Goal: Task Accomplishment & Management: Manage account settings

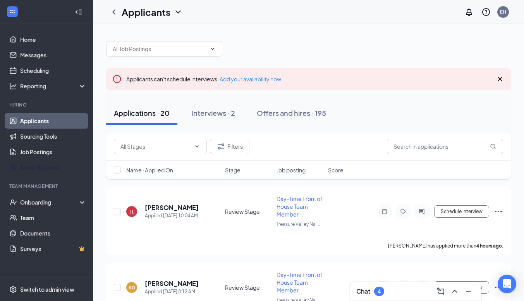
drag, startPoint x: 0, startPoint y: 0, endPoint x: 36, endPoint y: 161, distance: 164.7
click at [36, 161] on link "Talent Network" at bounding box center [53, 167] width 66 height 15
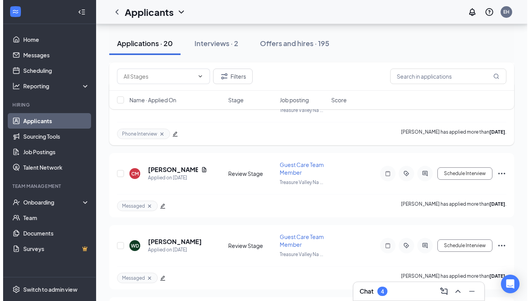
scroll to position [1072, 0]
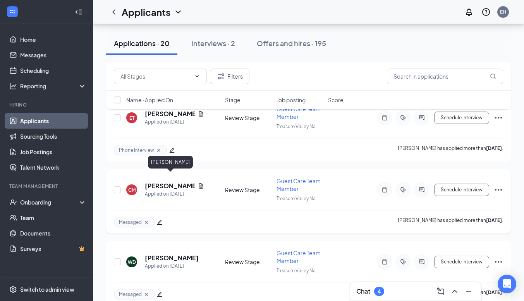
click at [156, 182] on h5 "[PERSON_NAME]" at bounding box center [170, 186] width 50 height 9
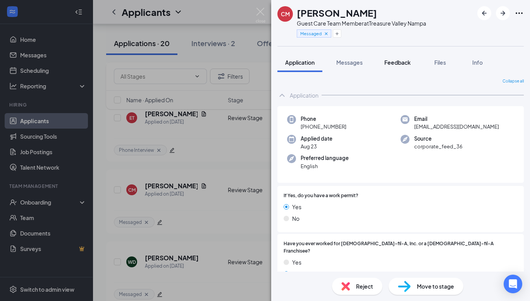
click at [398, 69] on button "Feedback" at bounding box center [397, 62] width 42 height 19
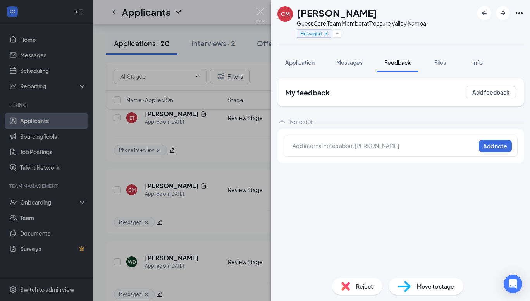
click at [371, 136] on div "Add internal notes about Camryn Mayer Add note" at bounding box center [400, 145] width 234 height 21
click at [365, 142] on div at bounding box center [384, 146] width 182 height 8
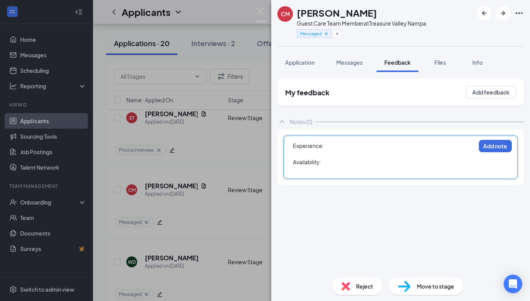
click at [365, 142] on div "Experience:" at bounding box center [384, 146] width 182 height 8
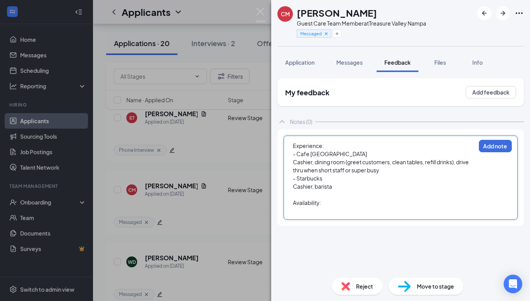
click at [354, 153] on div "- Cafe Rio" at bounding box center [384, 154] width 182 height 8
click at [355, 185] on div "Cashier, barista" at bounding box center [384, 186] width 182 height 8
click at [348, 175] on div "- Starbucks" at bounding box center [384, 178] width 182 height 8
click at [347, 192] on div at bounding box center [384, 194] width 182 height 8
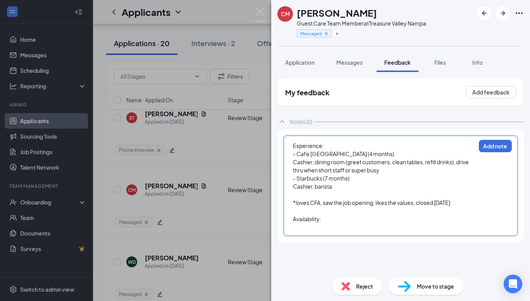
click at [344, 230] on div at bounding box center [384, 227] width 182 height 8
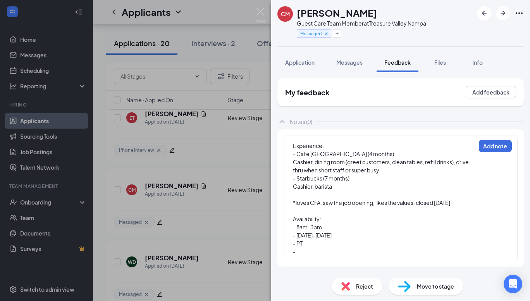
click at [353, 264] on div "Experience: - Cafe Rio (4 months) Cashier, dining room (greet customers, clean …" at bounding box center [400, 197] width 246 height 137
click at [309, 247] on div "-" at bounding box center [384, 251] width 182 height 8
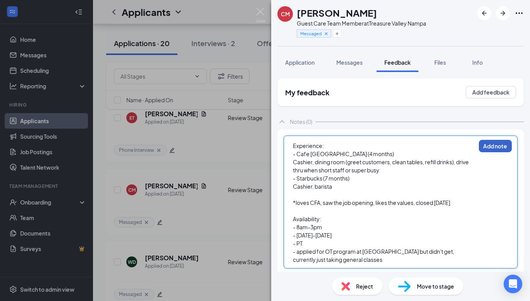
click at [479, 150] on button "Add note" at bounding box center [495, 146] width 33 height 12
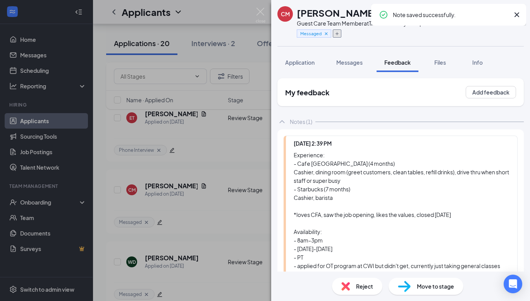
click at [334, 30] on button "button" at bounding box center [337, 33] width 9 height 8
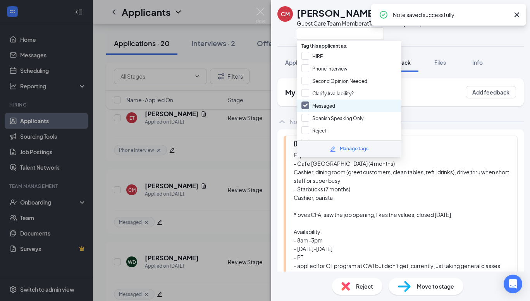
click at [322, 103] on input "Messaged" at bounding box center [318, 105] width 34 height 9
checkbox input "false"
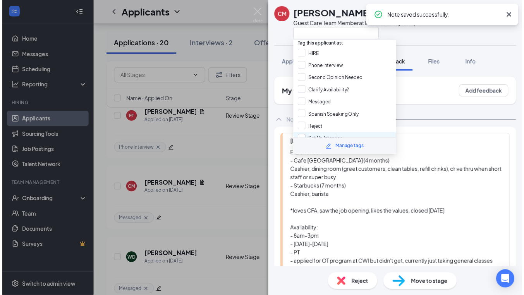
scroll to position [4, 0]
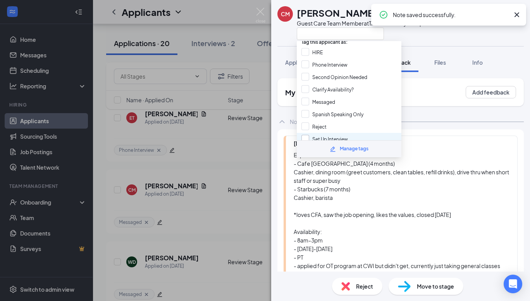
click at [325, 137] on input "Set Up Interview" at bounding box center [324, 139] width 46 height 9
checkbox input "true"
click at [201, 182] on div "CM Camryn Mayer Guest Care Team Member at Treasure Valley Nampa Application Mes…" at bounding box center [265, 150] width 530 height 301
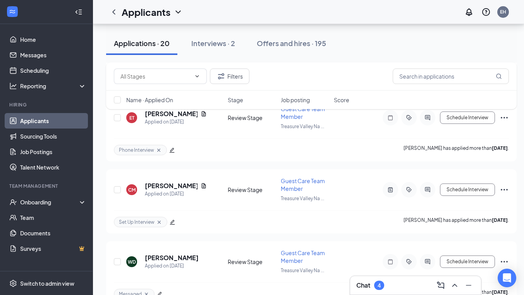
click at [451, 285] on icon "ChevronUp" at bounding box center [454, 285] width 9 height 9
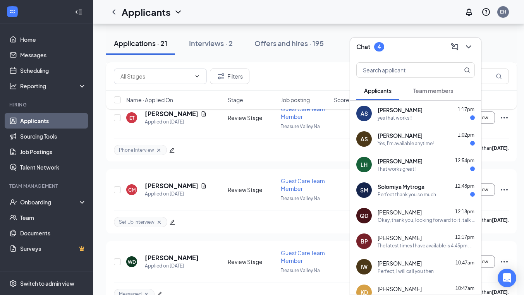
click at [386, 122] on div "AS Amanda Shlam 1:17pm yes that works!!" at bounding box center [415, 114] width 131 height 26
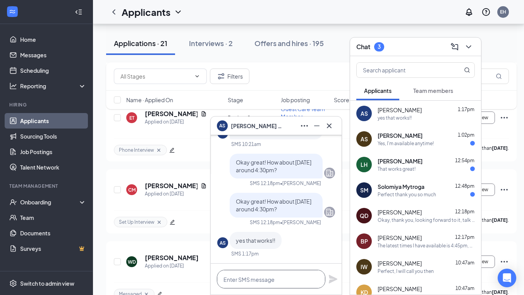
click at [259, 281] on textarea at bounding box center [271, 279] width 108 height 19
type textarea "F"
type textarea "G"
type textarea "Perfect, I will call you then"
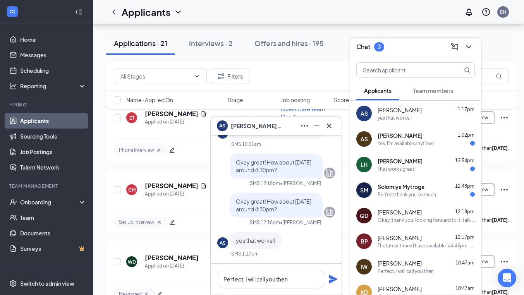
click at [331, 275] on icon "Plane" at bounding box center [332, 278] width 9 height 9
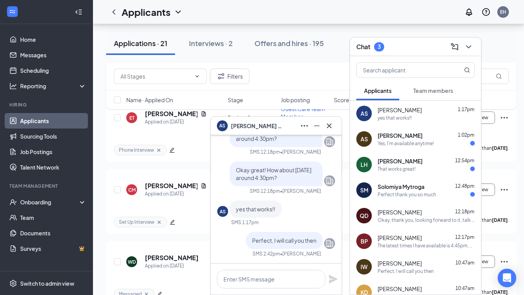
click at [456, 195] on div "Perfect thank you so much" at bounding box center [425, 194] width 97 height 7
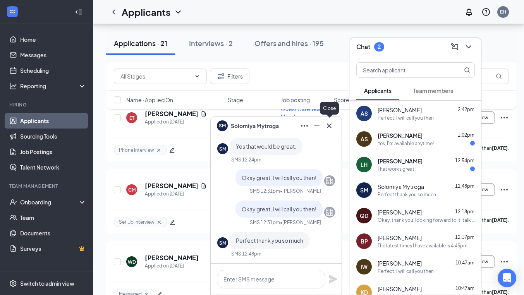
click at [327, 129] on icon "Cross" at bounding box center [328, 125] width 9 height 9
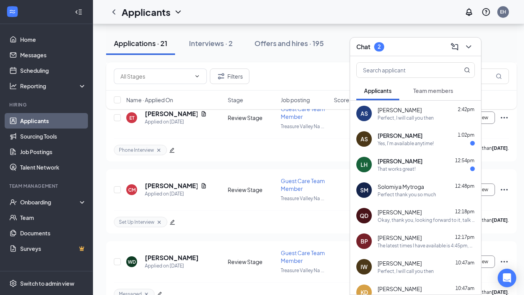
click at [423, 175] on div "LH Lexie Hoekstra 12:54pm That works great!" at bounding box center [415, 165] width 131 height 26
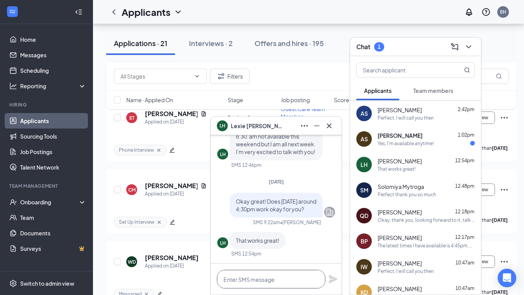
click at [259, 282] on textarea at bounding box center [271, 279] width 108 height 19
type textarea "Perfect, I will call you then"
click at [332, 283] on icon "Plane" at bounding box center [332, 278] width 9 height 9
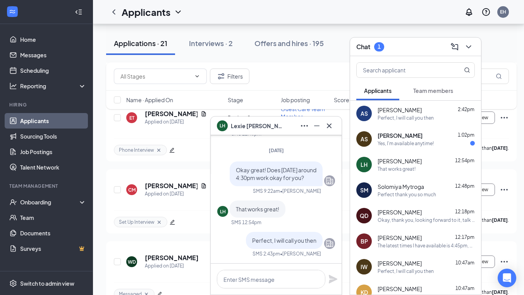
click at [439, 144] on div "Yes, I'm available anytime!" at bounding box center [425, 143] width 97 height 7
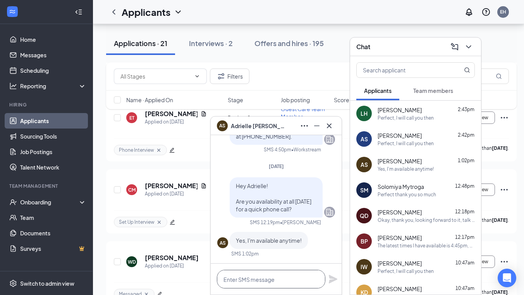
click at [267, 278] on textarea at bounding box center [271, 279] width 108 height 19
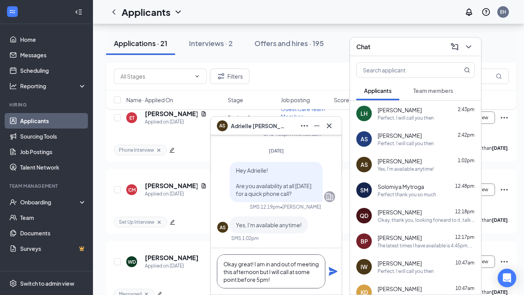
type textarea "Okay great! I am in and out of meeting this afternoon but I will call at some p…"
click at [329, 268] on icon "Plane" at bounding box center [333, 271] width 9 height 9
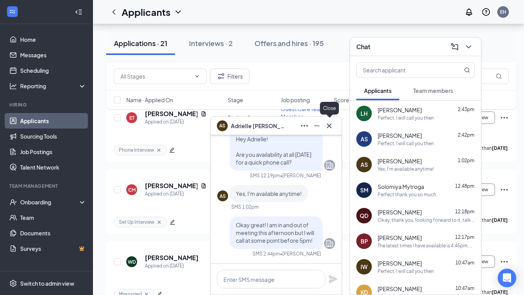
click at [329, 124] on icon "Cross" at bounding box center [328, 125] width 9 height 9
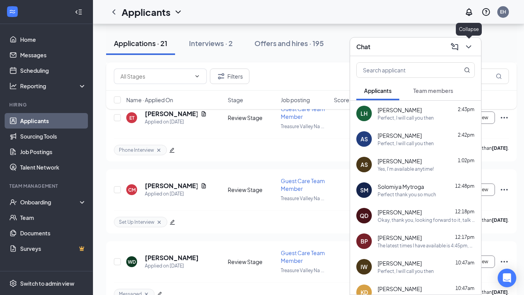
click at [469, 46] on icon "ChevronDown" at bounding box center [468, 46] width 9 height 9
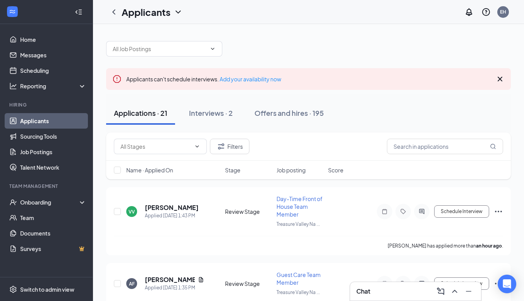
click at [498, 80] on icon "Cross" at bounding box center [499, 78] width 9 height 9
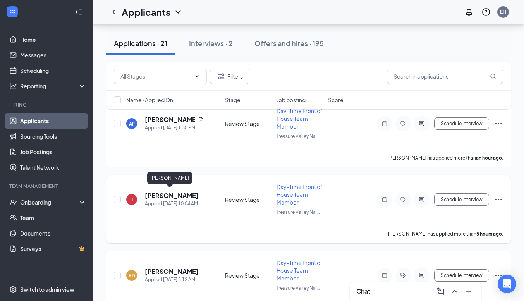
click at [170, 195] on h5 "[PERSON_NAME]" at bounding box center [172, 195] width 54 height 9
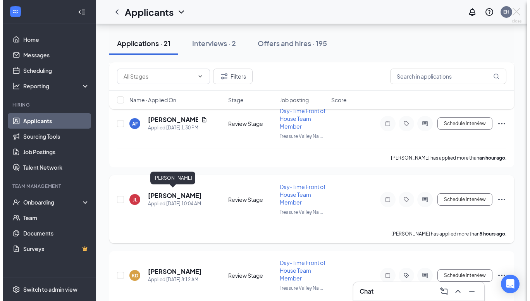
scroll to position [194, 0]
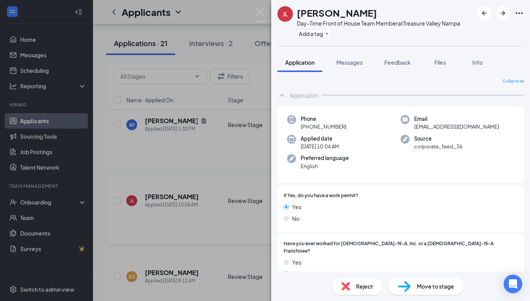
click at [170, 198] on div "JL Jovan Lincoln Day-Time Front of House Team Member at Treasure Valley Nampa A…" at bounding box center [265, 150] width 530 height 301
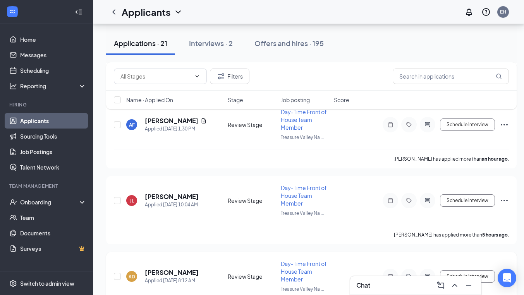
click at [179, 269] on h5 "[PERSON_NAME]" at bounding box center [172, 272] width 54 height 9
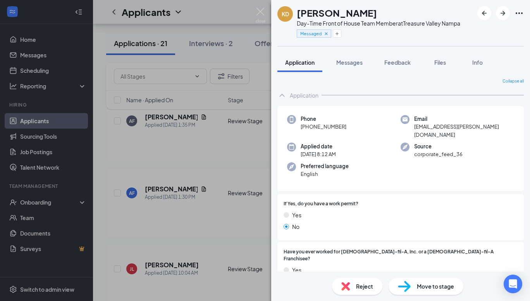
drag, startPoint x: 407, startPoint y: 58, endPoint x: 356, endPoint y: 124, distance: 83.0
click at [407, 55] on button "Feedback" at bounding box center [397, 62] width 42 height 19
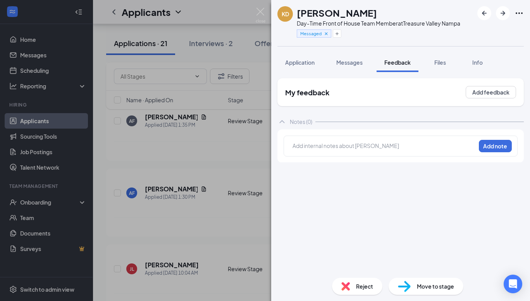
click at [336, 142] on div at bounding box center [384, 146] width 182 height 8
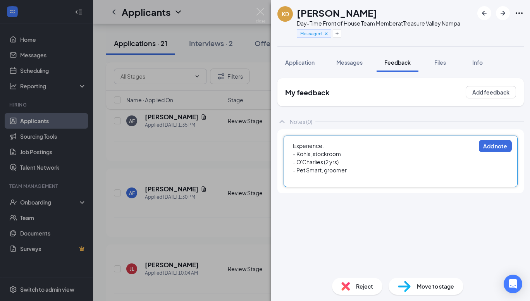
click at [362, 165] on div "- O'Charlies (2 yrs)" at bounding box center [384, 162] width 182 height 8
click at [358, 173] on div "- Pet Smart, groomer" at bounding box center [384, 170] width 182 height 8
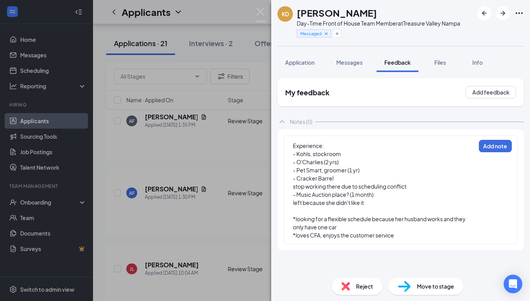
drag, startPoint x: 358, startPoint y: 15, endPoint x: 295, endPoint y: 18, distance: 63.6
click at [295, 18] on div "KD Kaitlyn Davila Day-Time Front of House Team Member at Treasure Valley Nampa …" at bounding box center [368, 23] width 183 height 34
copy h1 "[PERSON_NAME]"
click at [398, 195] on div "- Music Auction place? (1 month)" at bounding box center [384, 194] width 182 height 8
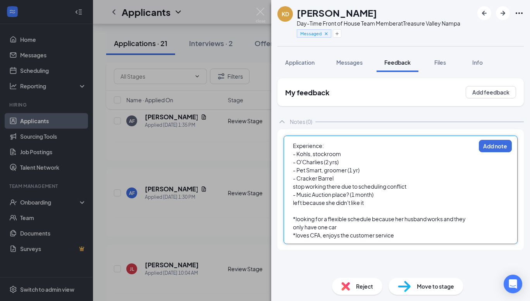
click at [402, 238] on div "*loves CFA, enjoys the customer service" at bounding box center [384, 235] width 182 height 8
click at [414, 233] on div "*loves CFA, enjoys the customer service , likes" at bounding box center [384, 235] width 182 height 8
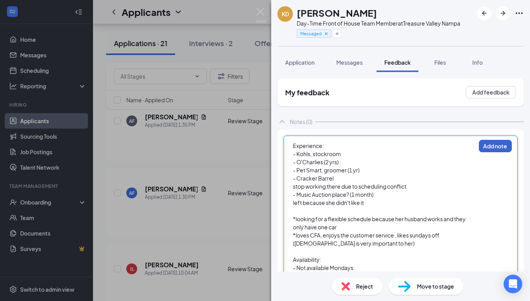
click at [494, 149] on button "Add note" at bounding box center [495, 146] width 33 height 12
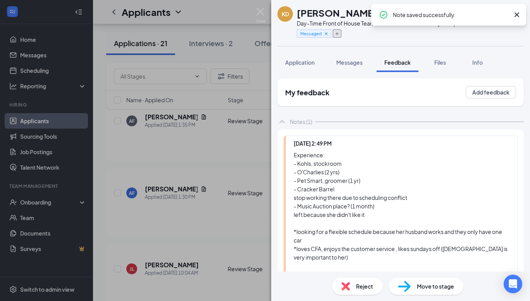
click at [336, 33] on icon "Plus" at bounding box center [336, 33] width 5 height 5
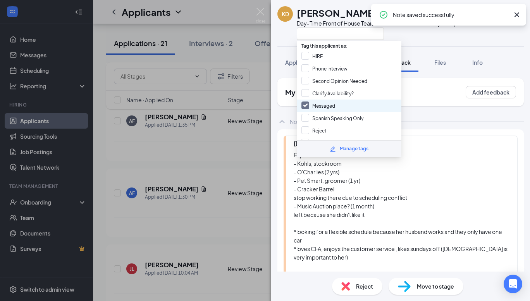
click at [316, 101] on input "Messaged" at bounding box center [318, 105] width 34 height 9
checkbox input "false"
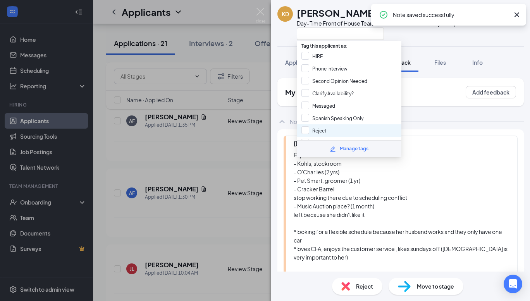
click at [326, 124] on div "Reject" at bounding box center [349, 130] width 105 height 12
checkbox input "true"
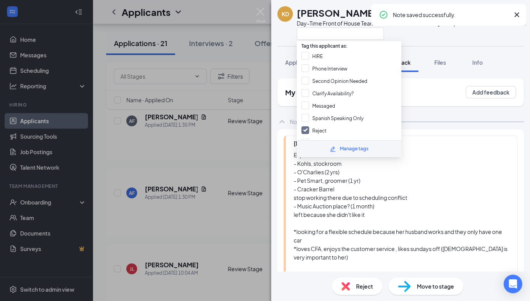
click at [288, 48] on div "KD Kaitlyn Davila Day-Time Front of House Team Member at Treasure Valley Nampa …" at bounding box center [400, 150] width 259 height 301
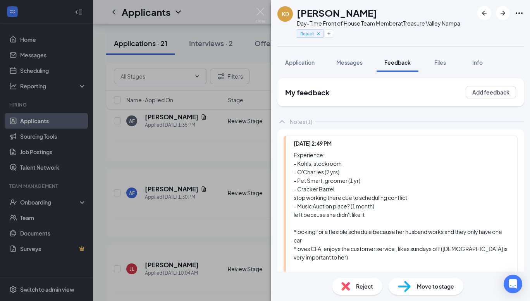
click at [224, 117] on div "KD Kaitlyn Davila Day-Time Front of House Team Member at Treasure Valley Nampa …" at bounding box center [265, 150] width 530 height 301
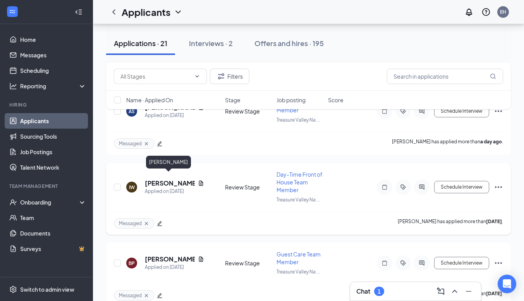
drag, startPoint x: 169, startPoint y: 178, endPoint x: 283, endPoint y: 180, distance: 113.5
click at [169, 179] on h5 "[PERSON_NAME]" at bounding box center [170, 183] width 50 height 9
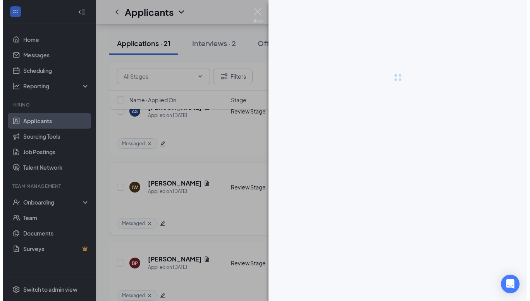
scroll to position [734, 0]
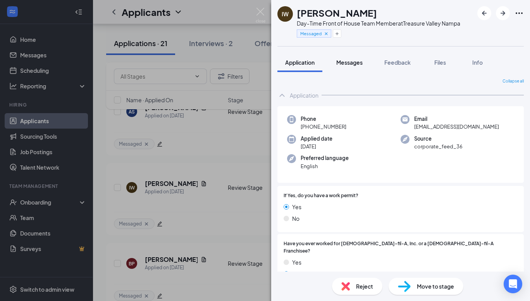
click at [354, 64] on span "Messages" at bounding box center [349, 62] width 26 height 7
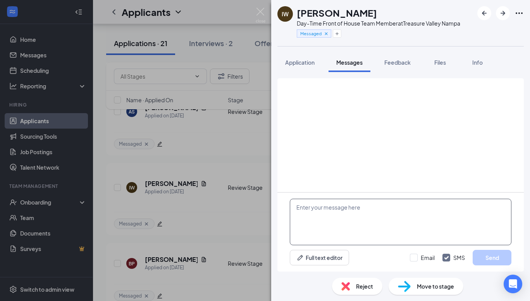
click at [388, 205] on textarea at bounding box center [400, 222] width 221 height 46
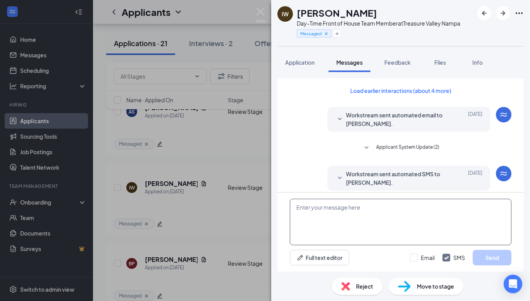
type textarea "Y"
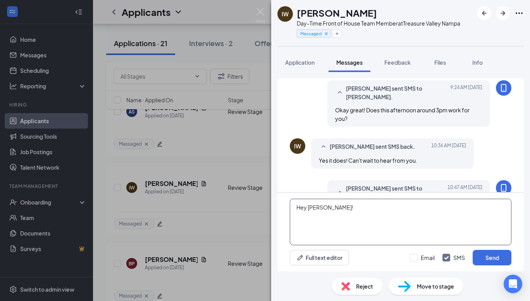
scroll to position [337, 0]
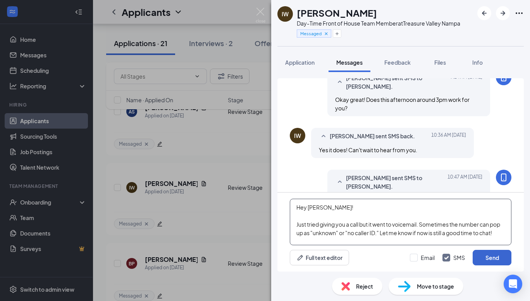
type textarea "Hey Ian! Just tried giving you a call but it went to voicemail. Sometimes the n…"
click at [488, 262] on button "Send" at bounding box center [491, 257] width 39 height 15
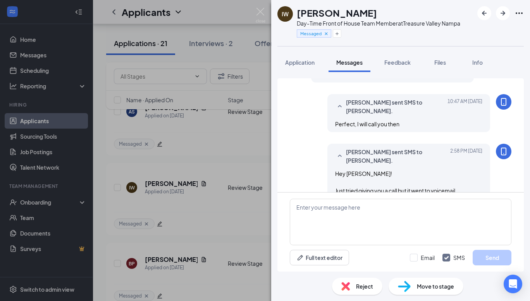
scroll to position [413, 0]
click at [178, 189] on div "IW Ian Willey Day-Time Front of House Team Member at Treasure Valley Nampa Mess…" at bounding box center [265, 150] width 530 height 301
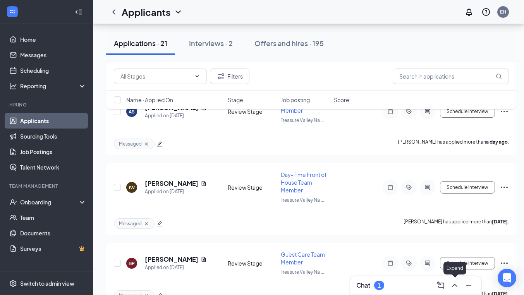
click at [456, 288] on icon "ChevronUp" at bounding box center [454, 285] width 9 height 9
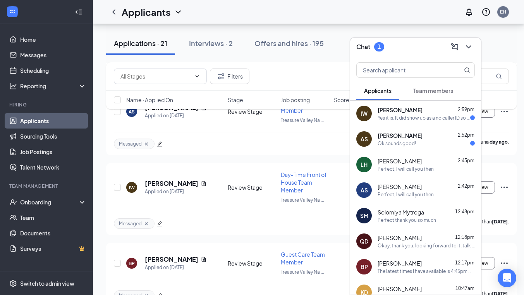
click at [403, 115] on div "Yes it is. It did show up as a no caller ID so I didn't answer. You can call ag…" at bounding box center [423, 118] width 93 height 7
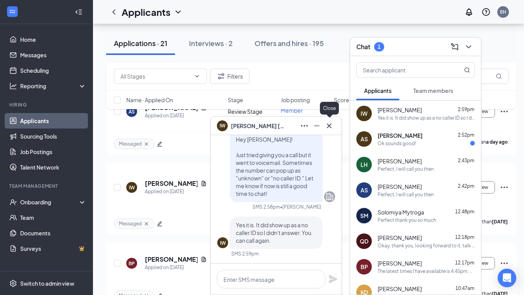
click at [331, 122] on icon "Cross" at bounding box center [328, 125] width 9 height 9
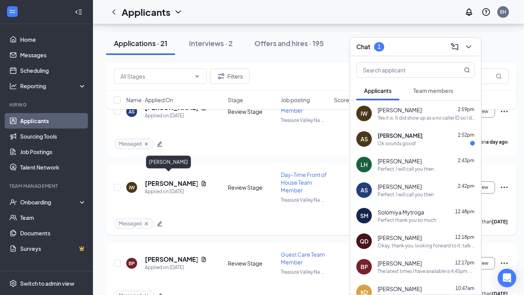
click at [152, 179] on h5 "[PERSON_NAME]" at bounding box center [171, 183] width 53 height 9
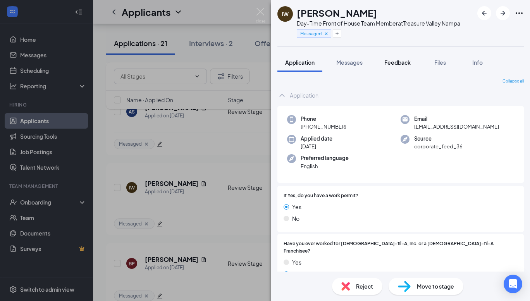
click at [399, 61] on span "Feedback" at bounding box center [397, 62] width 26 height 7
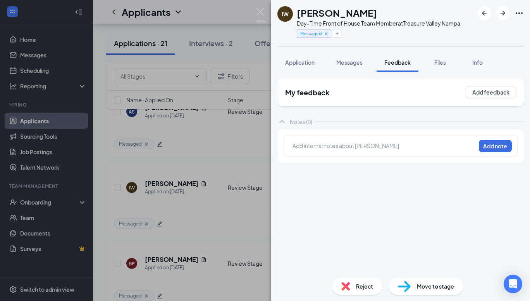
click at [322, 143] on div at bounding box center [384, 146] width 182 height 8
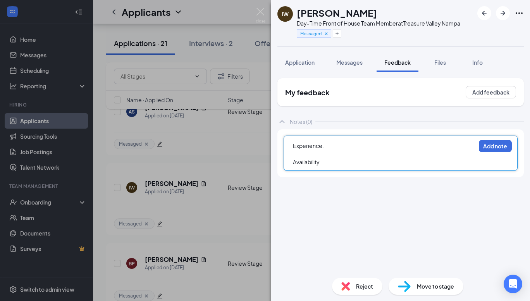
click at [343, 151] on div at bounding box center [384, 154] width 182 height 8
click at [335, 159] on div "Availability" at bounding box center [384, 162] width 182 height 8
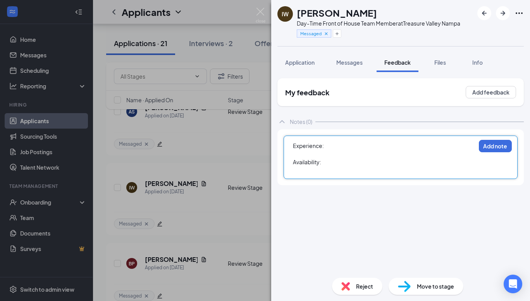
click at [335, 159] on div "Availability:" at bounding box center [384, 162] width 182 height 8
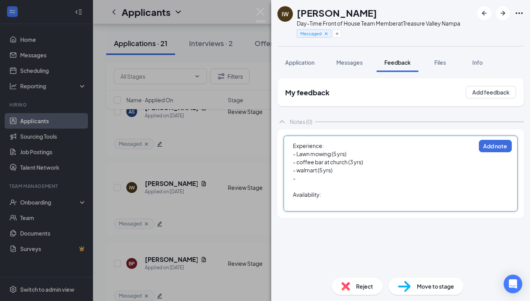
click at [352, 153] on div "- Lawn mowing (5 yrs)" at bounding box center [384, 154] width 182 height 8
click at [375, 163] on div "- coffee bar at church (3 yrs)" at bounding box center [384, 162] width 182 height 8
click at [393, 170] on div "- walmart (5 yrs)" at bounding box center [384, 170] width 182 height 8
click at [338, 182] on div "-" at bounding box center [384, 178] width 182 height 8
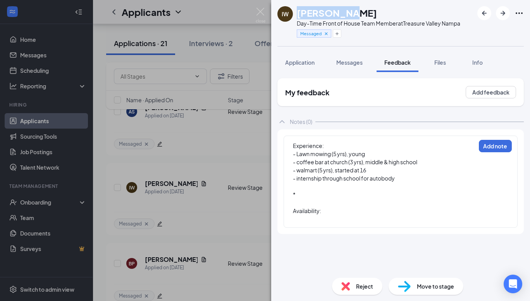
drag, startPoint x: 349, startPoint y: 15, endPoint x: 298, endPoint y: 10, distance: 51.4
click at [294, 13] on div "IW Ian Willey Day-Time Front of House Team Member at Treasure Valley Nampa Mess…" at bounding box center [368, 23] width 183 height 34
copy div "[PERSON_NAME]"
click at [298, 10] on h1 "[PERSON_NAME]" at bounding box center [337, 12] width 80 height 13
click at [308, 194] on div "*" at bounding box center [384, 194] width 182 height 8
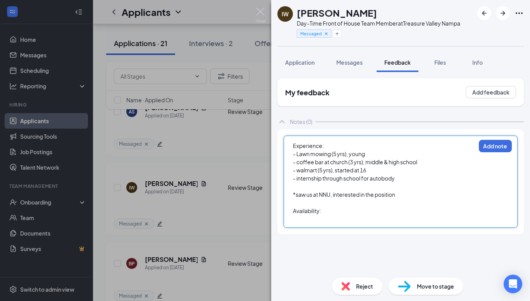
click at [353, 216] on div at bounding box center [384, 219] width 182 height 8
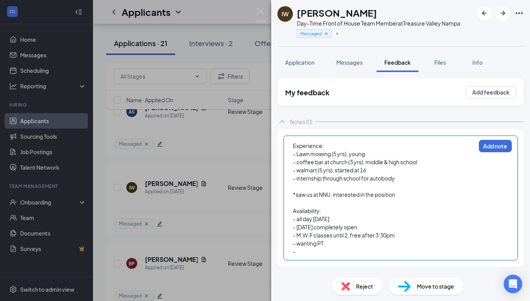
drag, startPoint x: 364, startPoint y: 223, endPoint x: 283, endPoint y: 226, distance: 81.3
click at [283, 226] on div "Experience: - Lawn mowing (5 yrs), young - coffee bar at church (3 yrs), middle…" at bounding box center [400, 197] width 246 height 137
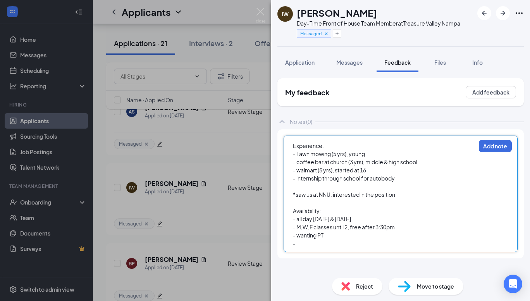
click at [402, 238] on div "- wanting PT" at bounding box center [384, 235] width 182 height 8
click at [412, 225] on div "- M,W,F classes until 2, free after 3:30pm" at bounding box center [384, 227] width 182 height 8
click at [385, 221] on div "- all day saturday & tuesday" at bounding box center [384, 219] width 182 height 8
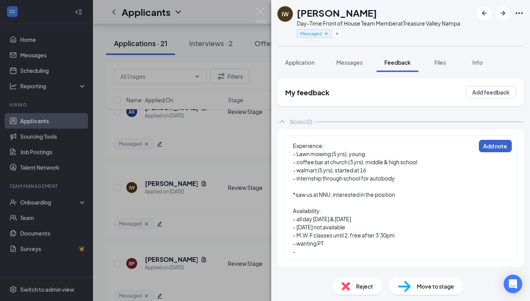
click at [498, 147] on button "Add note" at bounding box center [495, 146] width 33 height 12
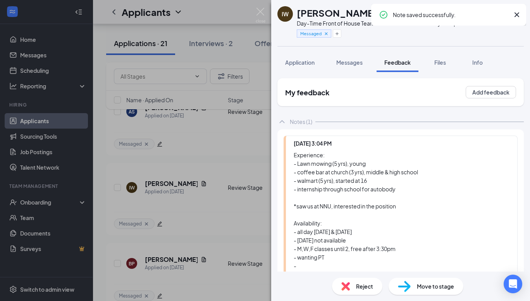
click at [430, 283] on div "IW Ian Willey Day-Time Front of House Team Member at Treasure Valley Nampa Mess…" at bounding box center [400, 150] width 259 height 301
click at [408, 291] on img at bounding box center [404, 286] width 13 height 11
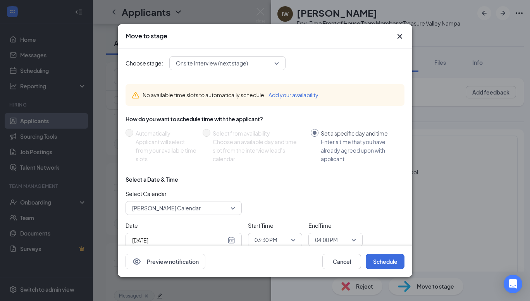
click at [233, 237] on div "[DATE]" at bounding box center [183, 240] width 103 height 9
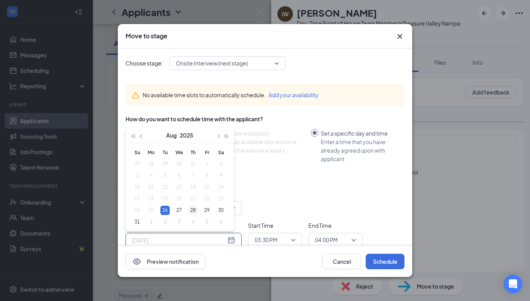
type input "Aug 28, 2025"
click at [193, 211] on div "28" at bounding box center [192, 210] width 9 height 9
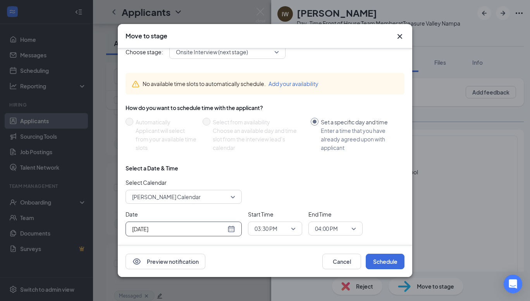
scroll to position [22, 0]
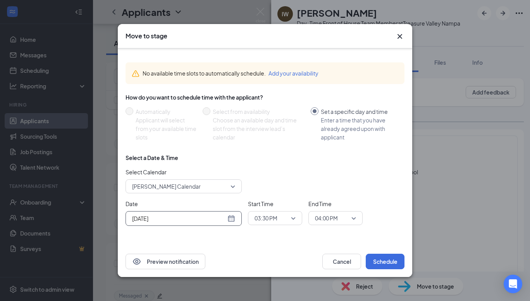
click at [274, 218] on span "03:30 PM" at bounding box center [265, 218] width 23 height 12
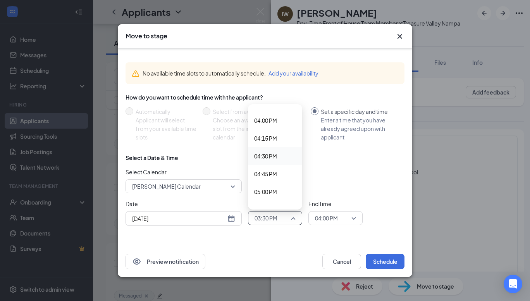
click at [269, 156] on span "04:30 PM" at bounding box center [265, 156] width 23 height 9
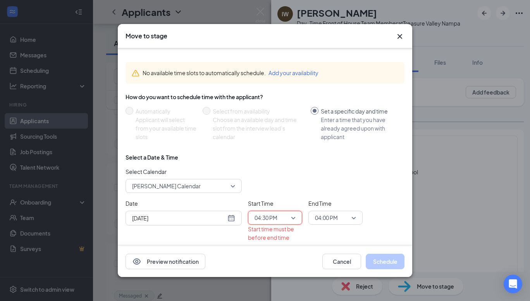
scroll to position [22, 0]
click at [336, 214] on span "04:00 PM" at bounding box center [326, 218] width 23 height 12
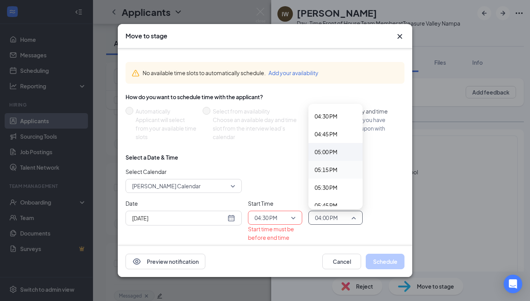
scroll to position [1176, 0]
click at [320, 150] on span "05:00 PM" at bounding box center [325, 151] width 23 height 9
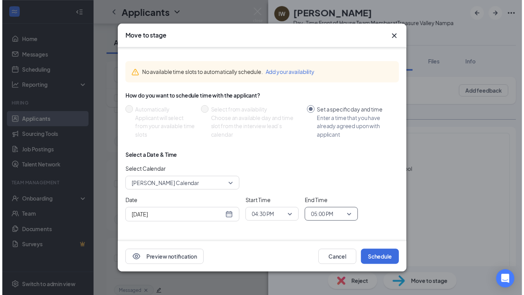
scroll to position [22, 0]
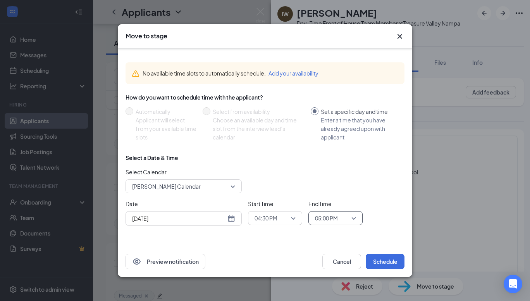
click at [375, 233] on div "No available time slots to automatically schedule. Add your availability How do…" at bounding box center [264, 147] width 279 height 182
click at [373, 264] on button "Schedule" at bounding box center [384, 261] width 39 height 15
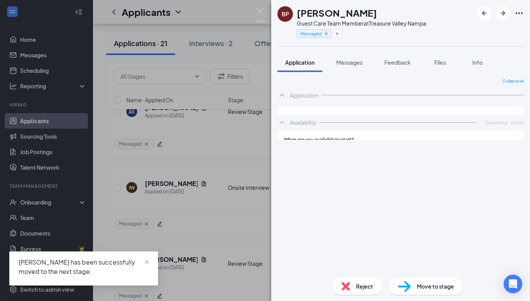
click at [255, 13] on div "BP Brayden Perelli-Minetti Guest Care Team Member at Treasure Valley Nampa Mess…" at bounding box center [265, 150] width 530 height 301
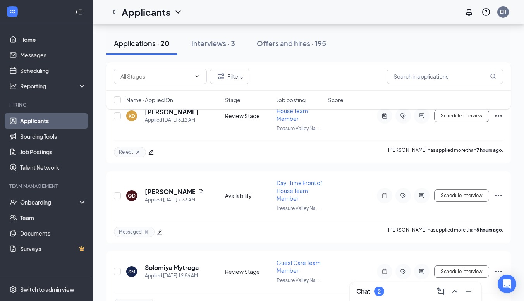
scroll to position [423, 0]
click at [454, 287] on icon "ChevronUp" at bounding box center [454, 290] width 9 height 9
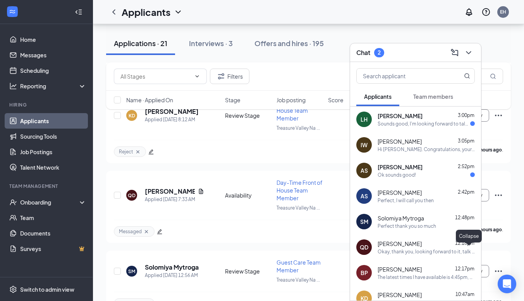
click at [454, 179] on div "AS Adrielle Snyder 2:52pm Ok sounds good!" at bounding box center [415, 171] width 131 height 26
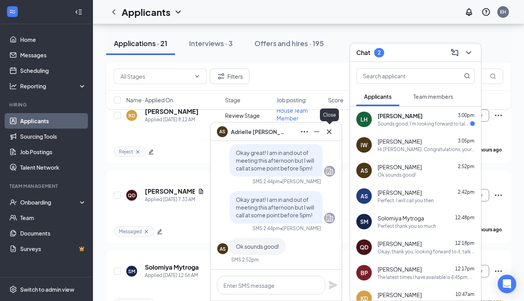
click at [329, 136] on button at bounding box center [329, 131] width 12 height 12
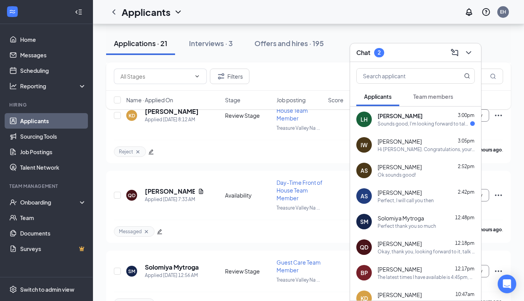
click at [392, 120] on div "Sounds good, I'm looking forward to talking with you" at bounding box center [423, 123] width 93 height 7
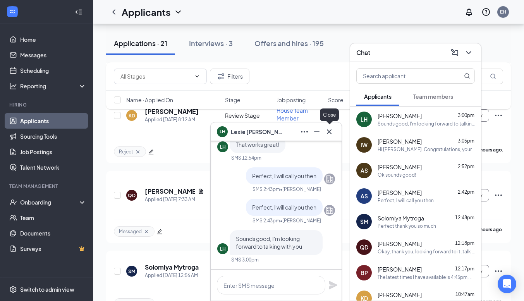
click at [332, 132] on icon "Cross" at bounding box center [328, 131] width 9 height 9
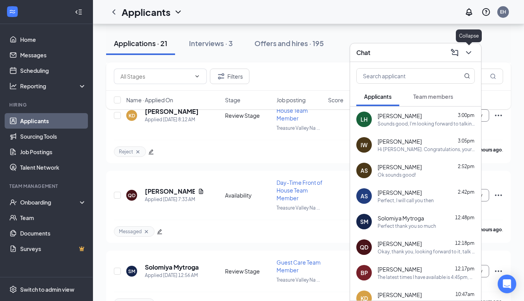
click at [471, 51] on icon "ChevronDown" at bounding box center [468, 52] width 9 height 9
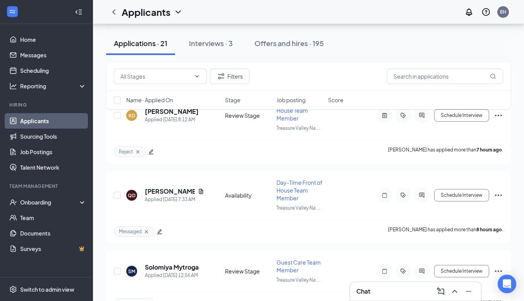
click at [471, 51] on div "Applications · 21 Interviews · 3 Offers and hires · 195" at bounding box center [308, 43] width 405 height 23
click at [32, 234] on link "Documents" at bounding box center [53, 232] width 66 height 15
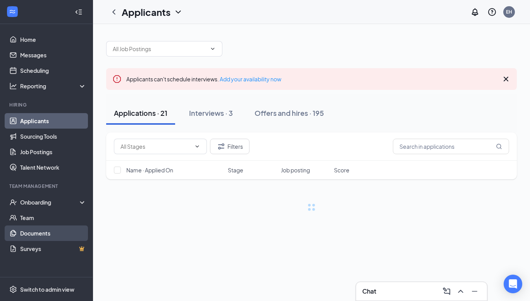
click at [62, 234] on link "Documents" at bounding box center [53, 232] width 66 height 15
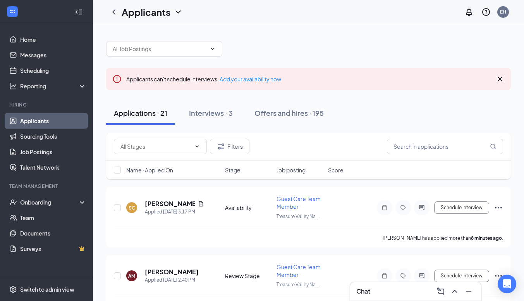
click at [503, 76] on icon "Cross" at bounding box center [499, 78] width 9 height 9
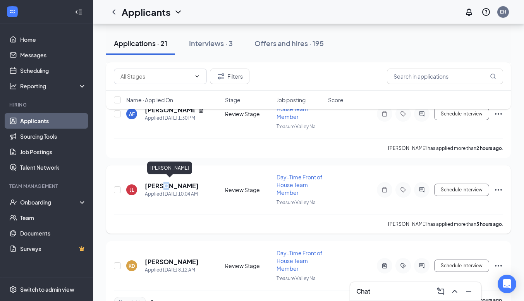
drag, startPoint x: 163, startPoint y: 178, endPoint x: 159, endPoint y: 188, distance: 11.1
click at [161, 185] on h5 "[PERSON_NAME]" at bounding box center [172, 186] width 54 height 9
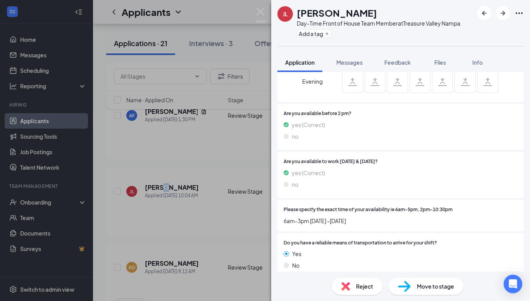
scroll to position [557, 0]
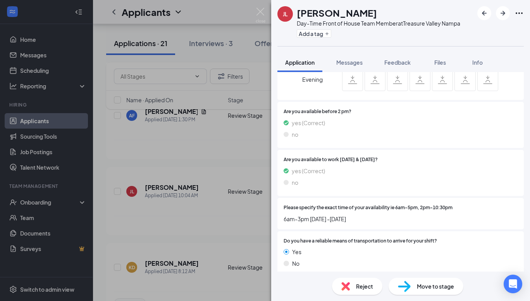
click at [198, 197] on div "JL Jovan Lincoln Day-Time Front of House Team Member at Treasure Valley Nampa A…" at bounding box center [265, 150] width 530 height 301
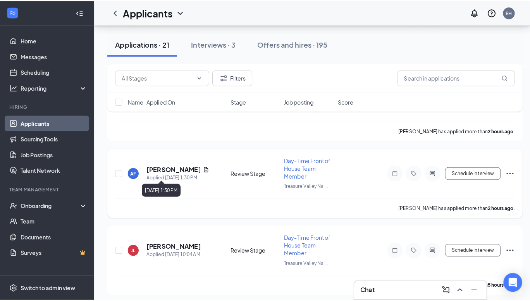
scroll to position [284, 0]
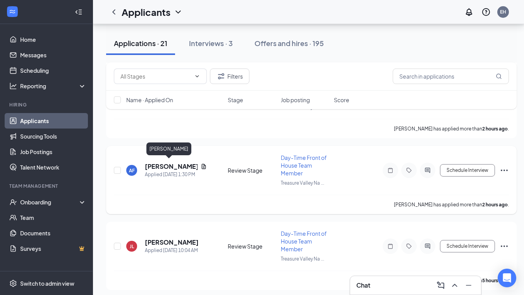
click at [169, 164] on h5 "Adam Flory" at bounding box center [171, 166] width 53 height 9
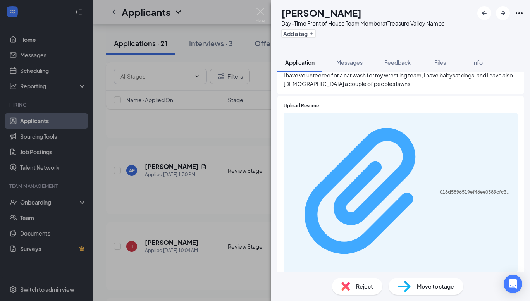
scroll to position [287, 0]
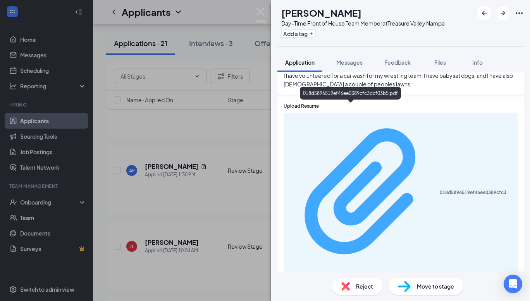
click at [348, 117] on div "018d5896519ef46ee0389cfc3dcf03b5.pdf" at bounding box center [400, 193] width 225 height 153
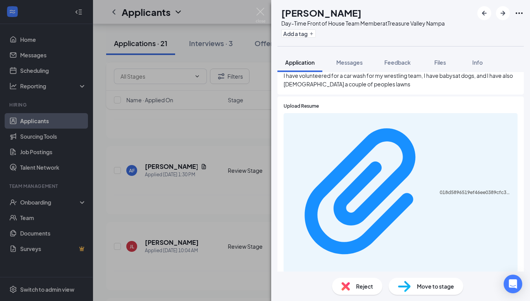
click at [350, 61] on span "Messages" at bounding box center [349, 62] width 26 height 7
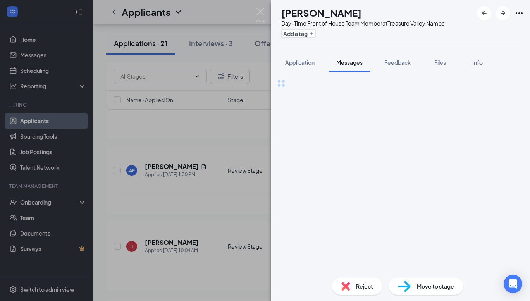
click at [336, 87] on div at bounding box center [400, 82] width 246 height 9
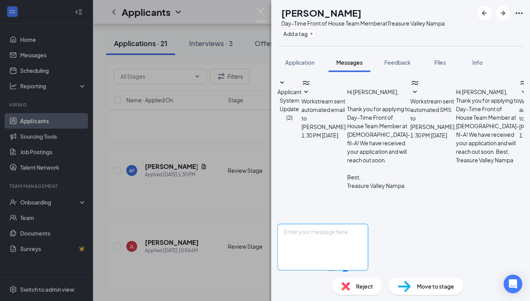
click at [336, 224] on textarea at bounding box center [322, 247] width 91 height 46
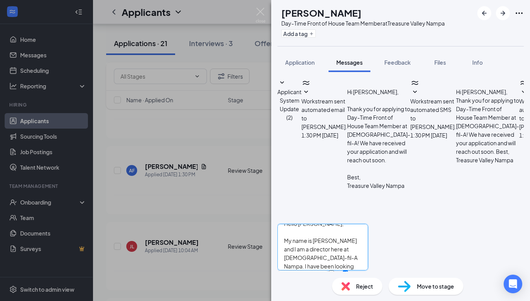
type textarea "Hello Adam, My name is Ella and I am a director here at Chick-fil-A Nampa. I ha…"
click at [368, 270] on button "Send" at bounding box center [361, 283] width 14 height 27
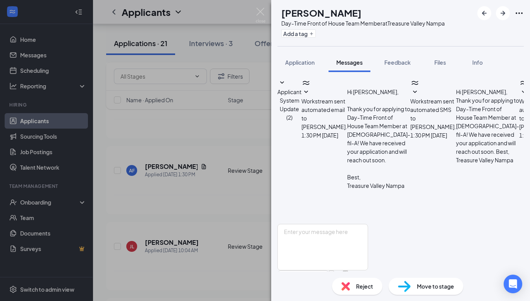
scroll to position [0, 0]
click at [312, 31] on button "Add a tag" at bounding box center [298, 33] width 34 height 8
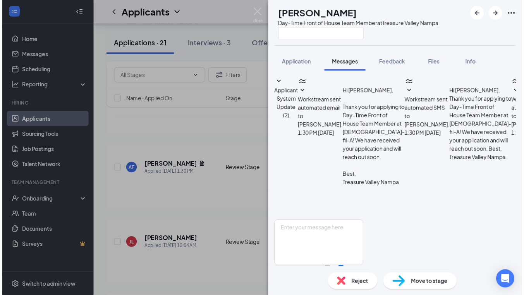
scroll to position [206, 0]
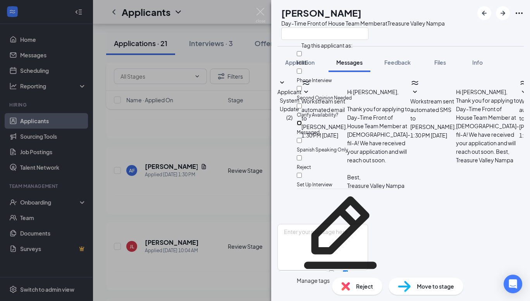
click at [302, 120] on input "Messaged" at bounding box center [299, 122] width 5 height 5
checkbox input "true"
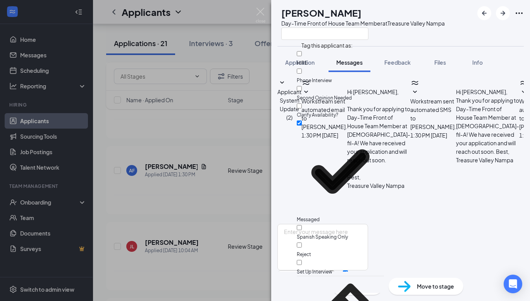
click at [106, 187] on div "AF Adam Flory Day-Time Front of House Team Member at Treasure Valley Nampa Appl…" at bounding box center [265, 150] width 530 height 301
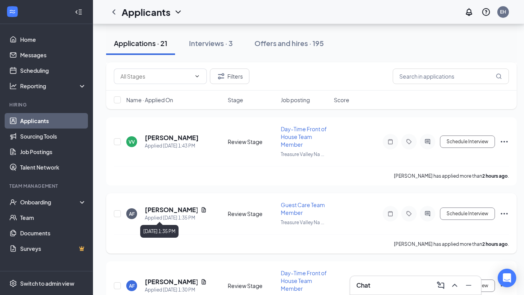
click at [163, 211] on h5 "[PERSON_NAME]" at bounding box center [171, 210] width 53 height 9
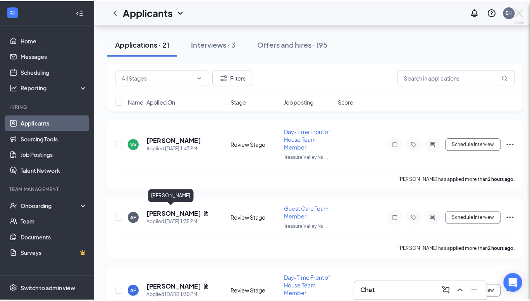
scroll to position [169, 0]
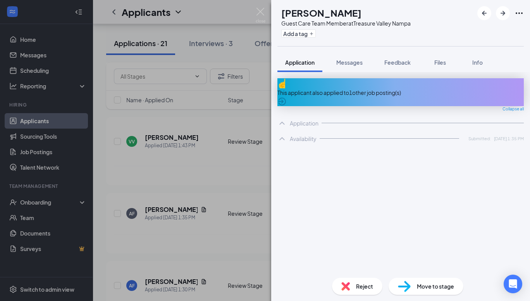
click at [370, 289] on span "Reject" at bounding box center [364, 286] width 17 height 9
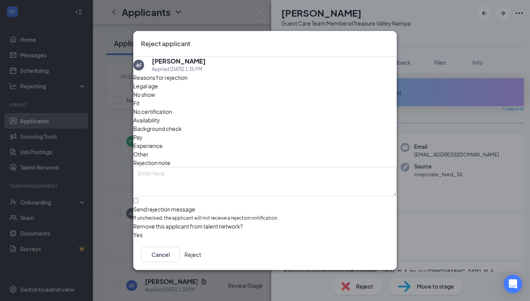
click at [201, 256] on button "Reject" at bounding box center [192, 254] width 17 height 15
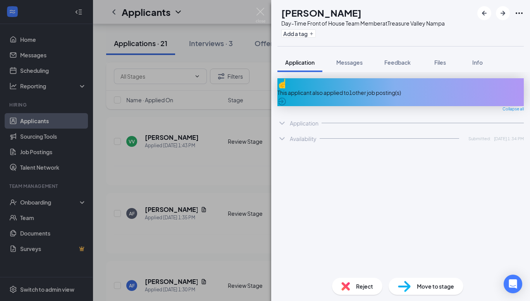
click at [123, 204] on div "AF Adam Flory Day-Time Front of House Team Member at Treasure Valley Nampa Add …" at bounding box center [265, 150] width 530 height 301
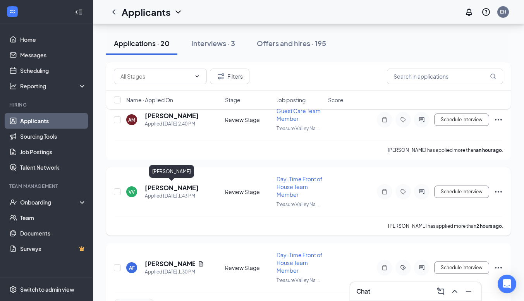
click at [175, 175] on div "VV Valerie Villanueva Applied Today 1:43 PM Review Stage Day-Time Front of Hous…" at bounding box center [308, 201] width 405 height 68
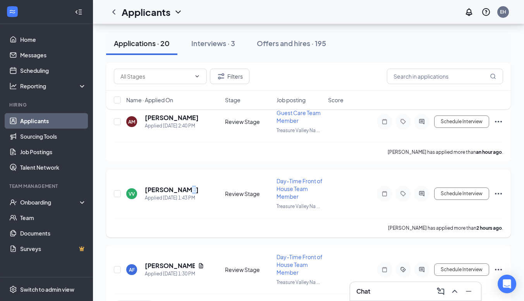
click at [177, 182] on div "VV Valerie Villanueva Applied Today 1:43 PM Review Stage Day-Time Front of Hous…" at bounding box center [308, 197] width 389 height 41
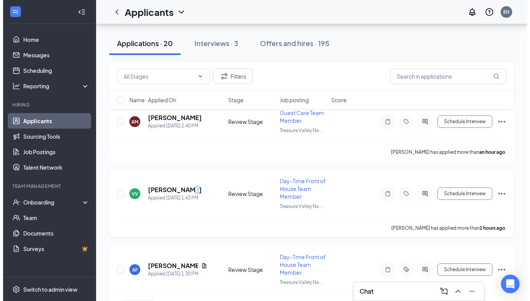
scroll to position [115, 0]
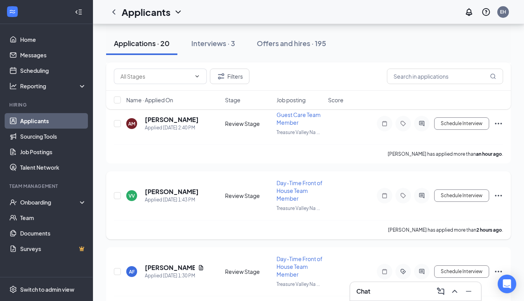
click at [177, 187] on h5 "[PERSON_NAME]" at bounding box center [172, 191] width 54 height 9
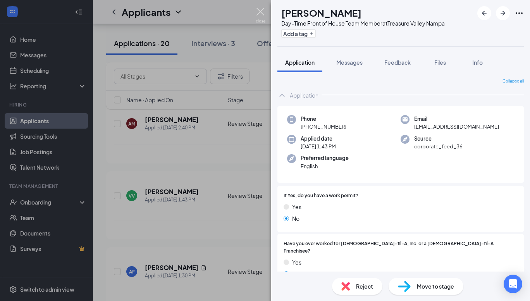
click at [265, 14] on img at bounding box center [261, 15] width 10 height 15
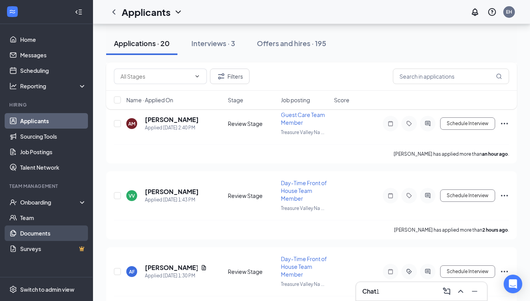
click at [43, 235] on link "Documents" at bounding box center [53, 232] width 66 height 15
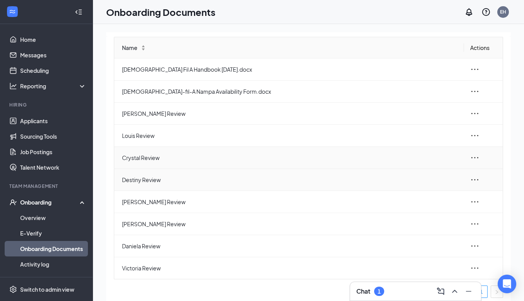
scroll to position [1, 0]
click at [470, 246] on icon "ellipsis" at bounding box center [474, 245] width 9 height 9
click at [411, 294] on span "Delete" at bounding box center [406, 298] width 17 height 8
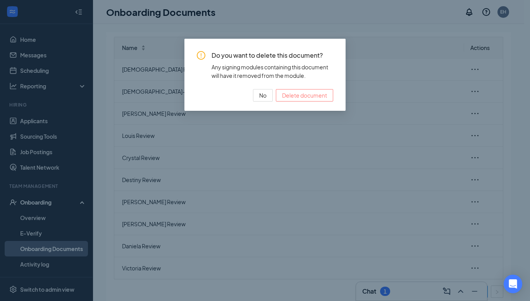
click at [321, 94] on span "Delete document" at bounding box center [304, 95] width 45 height 9
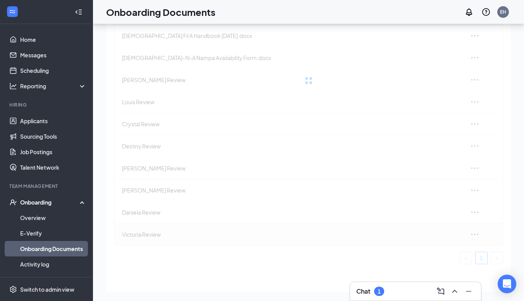
scroll to position [22, 0]
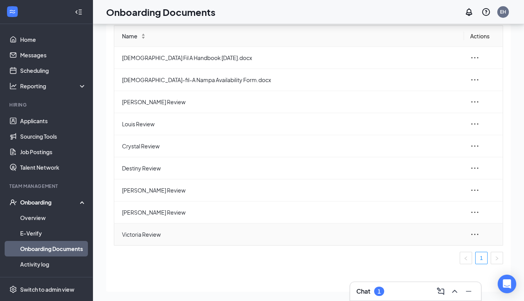
click at [470, 235] on icon "ellipsis" at bounding box center [474, 234] width 9 height 9
click at [415, 292] on li "Delete" at bounding box center [427, 286] width 93 height 17
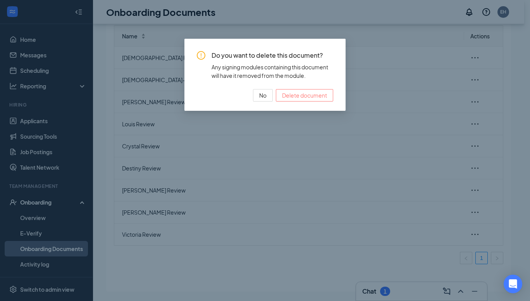
click at [311, 94] on span "Delete document" at bounding box center [304, 95] width 45 height 9
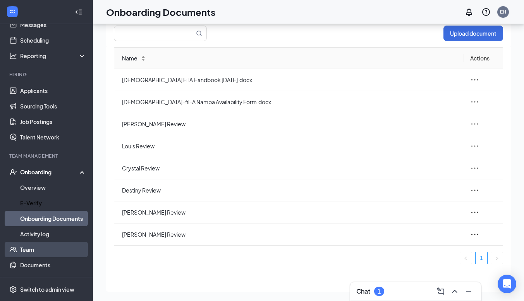
scroll to position [45, 0]
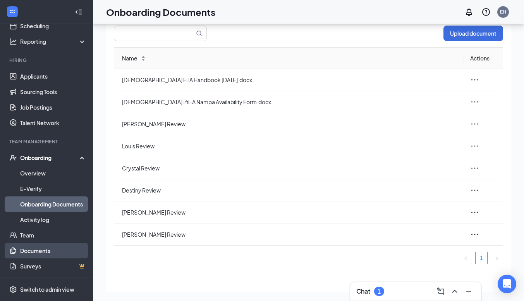
click at [36, 248] on link "Documents" at bounding box center [53, 250] width 66 height 15
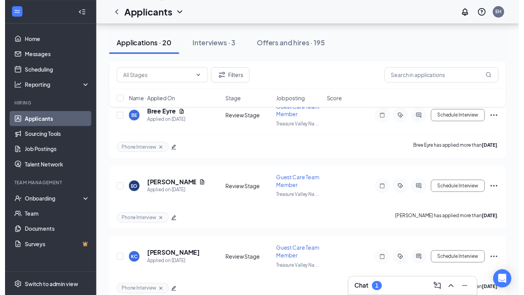
scroll to position [1363, 0]
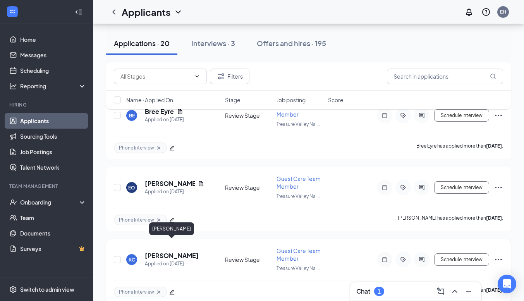
click at [177, 251] on h5 "[PERSON_NAME]" at bounding box center [172, 255] width 54 height 9
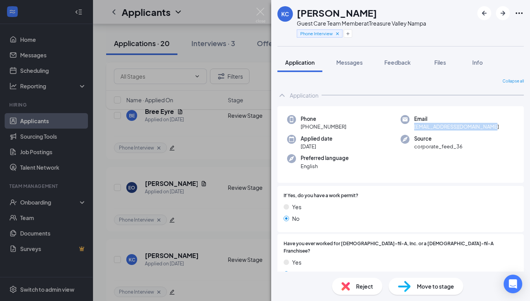
drag, startPoint x: 412, startPoint y: 128, endPoint x: 485, endPoint y: 128, distance: 73.6
click at [485, 128] on div "Email godsprincesskairi@gmail.com" at bounding box center [456, 123] width 113 height 16
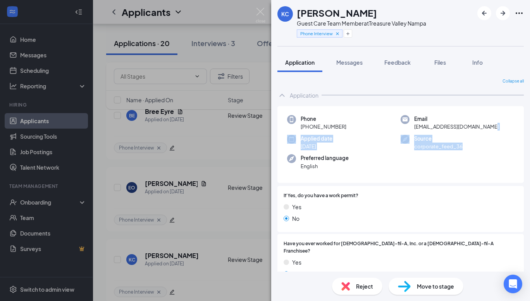
drag, startPoint x: 485, startPoint y: 128, endPoint x: 449, endPoint y: 149, distance: 41.5
click at [449, 149] on div "Phone +1 (702) 467-6320 Email godsprincesskairi@gmail.com Applied date Aug 21 S…" at bounding box center [400, 144] width 246 height 77
click at [449, 149] on span "corporate_feed_36" at bounding box center [438, 146] width 48 height 8
click at [392, 59] on span "Feedback" at bounding box center [397, 62] width 26 height 7
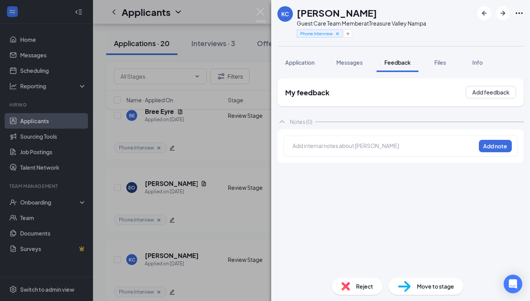
click at [377, 143] on div at bounding box center [384, 146] width 182 height 8
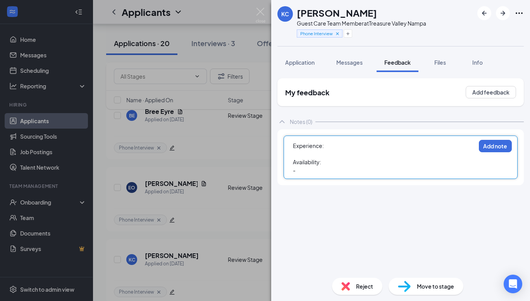
click at [377, 143] on div "Experience:" at bounding box center [384, 146] width 182 height 8
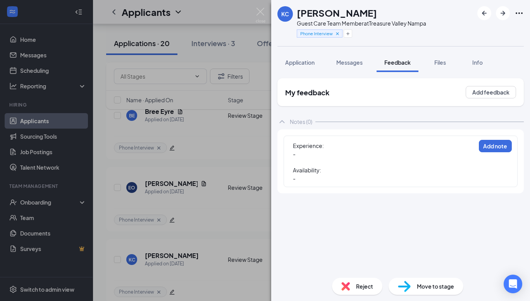
drag, startPoint x: 209, startPoint y: 176, endPoint x: 318, endPoint y: 146, distance: 113.3
click at [210, 175] on div "KC Kairi Covarrubias Guest Care Team Member at Treasure Valley Nampa Phone Inte…" at bounding box center [265, 150] width 530 height 301
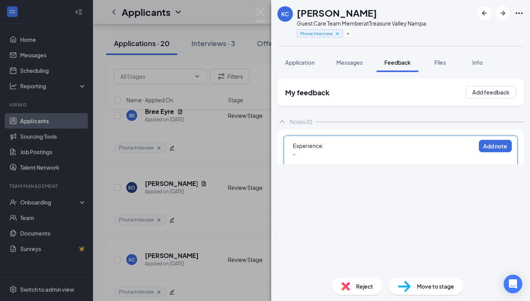
click at [304, 151] on div "-" at bounding box center [384, 154] width 182 height 8
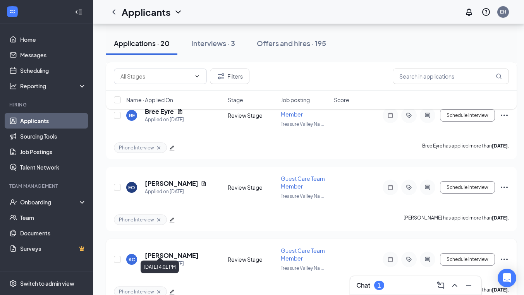
click at [181, 251] on h5 "[PERSON_NAME]" at bounding box center [172, 255] width 54 height 9
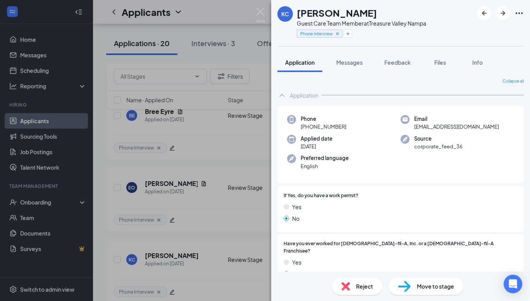
click at [386, 60] on span "Feedback" at bounding box center [397, 62] width 26 height 7
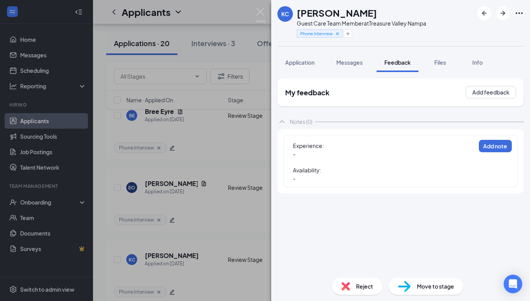
click at [312, 156] on div "-" at bounding box center [384, 154] width 182 height 8
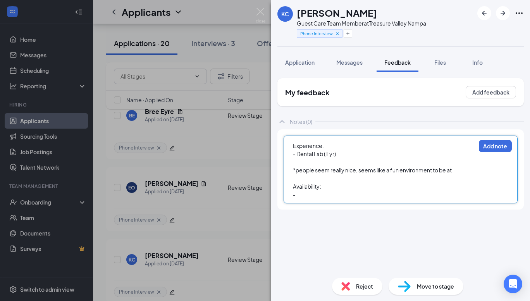
click at [322, 197] on div "-" at bounding box center [384, 194] width 182 height 8
click at [328, 194] on span "- Monday-Friday 9-4pm" at bounding box center [321, 194] width 57 height 7
click at [369, 189] on div "Availability:" at bounding box center [384, 186] width 182 height 8
click at [384, 186] on div "Availability:" at bounding box center [384, 186] width 182 height 8
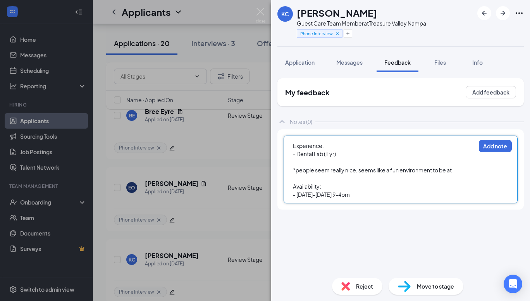
click at [381, 192] on div "- Monday-Saturday 9-4pm" at bounding box center [384, 194] width 182 height 8
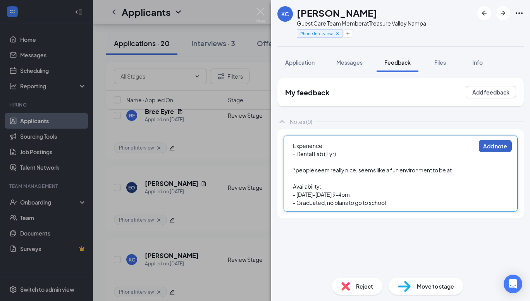
click at [498, 147] on button "Add note" at bounding box center [495, 146] width 33 height 12
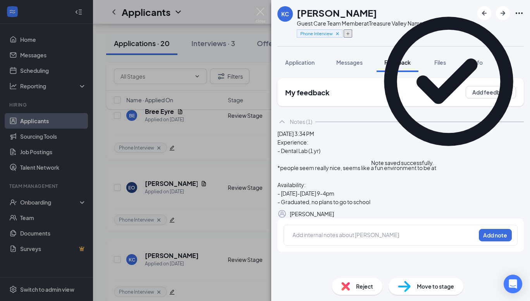
click at [350, 35] on button "button" at bounding box center [347, 33] width 9 height 8
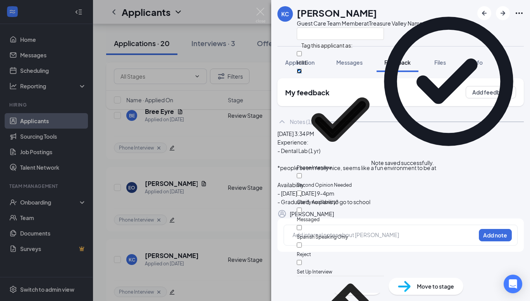
click at [302, 69] on input "Phone Interview" at bounding box center [299, 71] width 5 height 5
checkbox input "false"
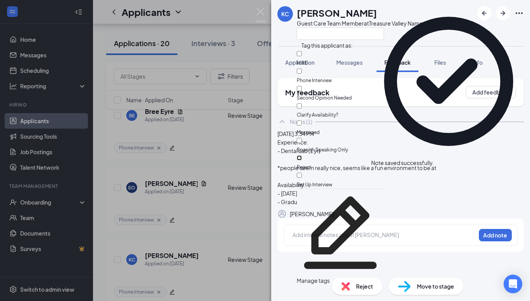
click at [302, 155] on input "Reject" at bounding box center [299, 157] width 5 height 5
checkbox input "true"
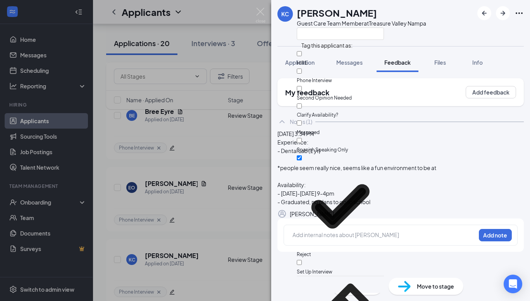
click at [229, 166] on div "KC Kairi Covarrubias Guest Care Team Member at Treasure Valley Nampa Applicatio…" at bounding box center [265, 150] width 530 height 301
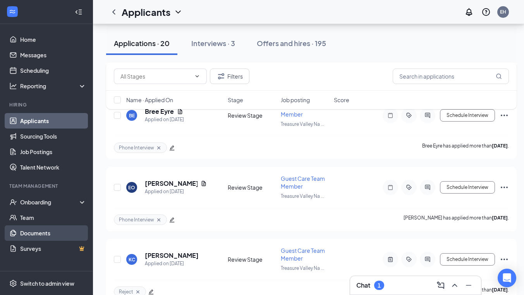
drag, startPoint x: 55, startPoint y: 230, endPoint x: 51, endPoint y: 229, distance: 3.9
click at [55, 229] on link "Documents" at bounding box center [53, 232] width 66 height 15
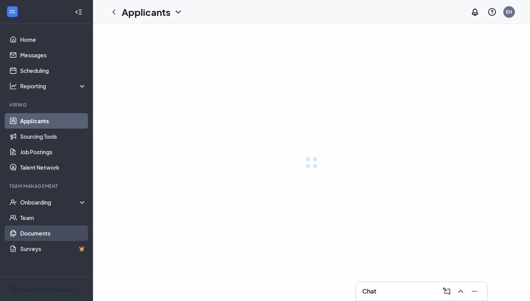
click at [55, 228] on link "Documents" at bounding box center [53, 232] width 66 height 15
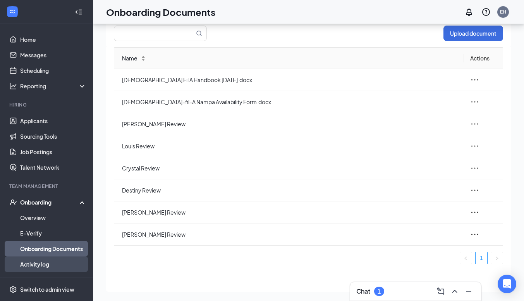
scroll to position [45, 0]
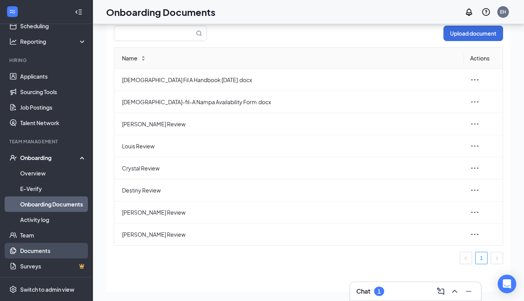
click at [43, 253] on link "Documents" at bounding box center [53, 250] width 66 height 15
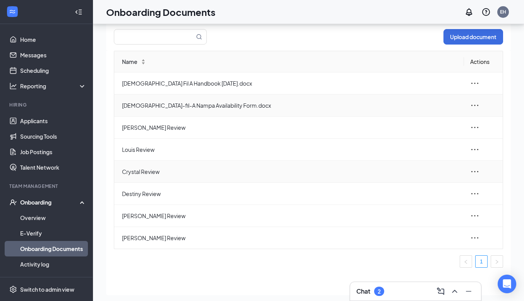
scroll to position [35, 0]
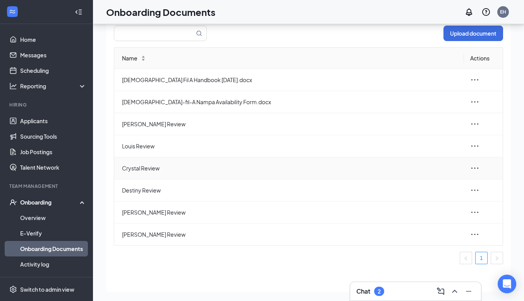
click at [473, 168] on icon "ellipsis" at bounding box center [474, 167] width 9 height 9
click at [400, 220] on div "Delete" at bounding box center [433, 219] width 84 height 9
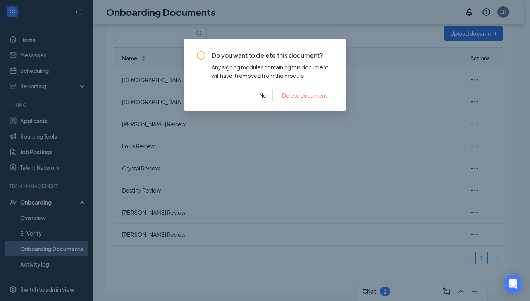
click at [297, 99] on span "Delete document" at bounding box center [304, 95] width 45 height 9
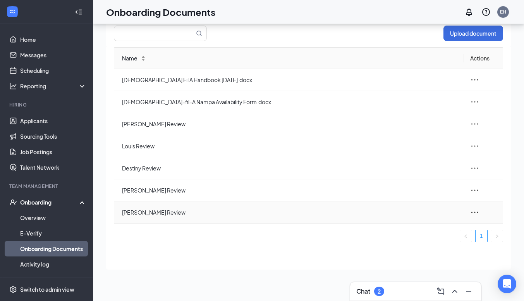
click at [473, 212] on icon "ellipsis" at bounding box center [474, 212] width 9 height 9
click at [411, 267] on span "Delete" at bounding box center [411, 264] width 17 height 8
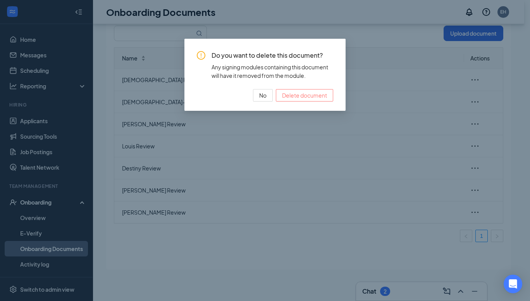
click at [304, 91] on span "Delete document" at bounding box center [304, 95] width 45 height 9
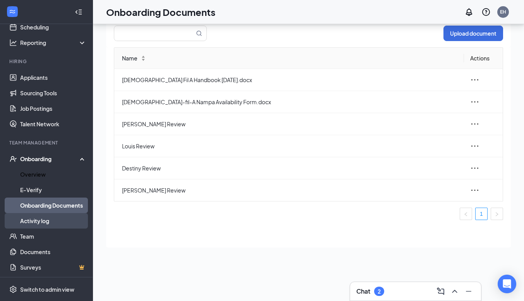
scroll to position [45, 0]
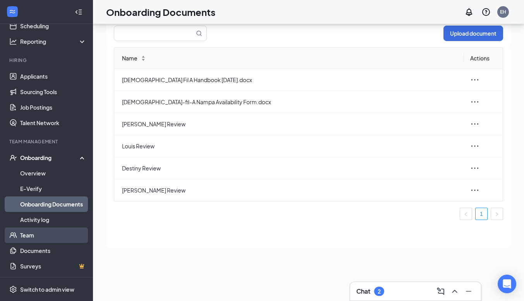
click at [52, 237] on link "Team" at bounding box center [53, 234] width 66 height 15
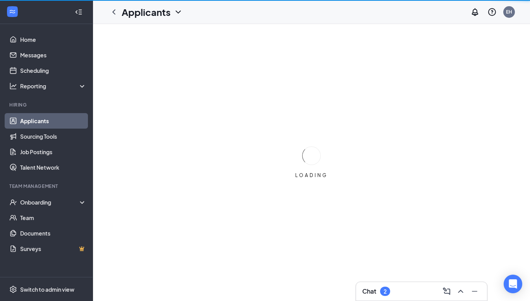
click at [457, 292] on icon "ChevronUp" at bounding box center [460, 290] width 9 height 9
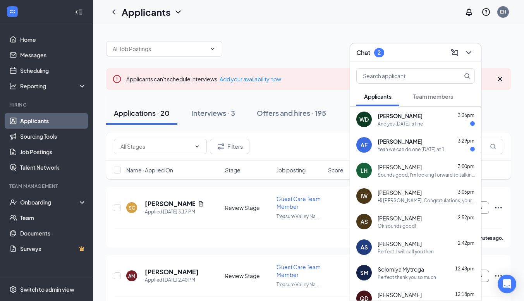
click at [468, 53] on icon "ChevronDown" at bounding box center [468, 52] width 5 height 3
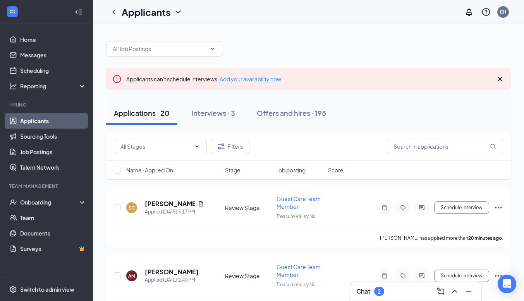
click at [505, 77] on div "Applicants can't schedule interviews. Add your availability now" at bounding box center [308, 79] width 405 height 22
click at [500, 75] on icon "Cross" at bounding box center [499, 78] width 9 height 9
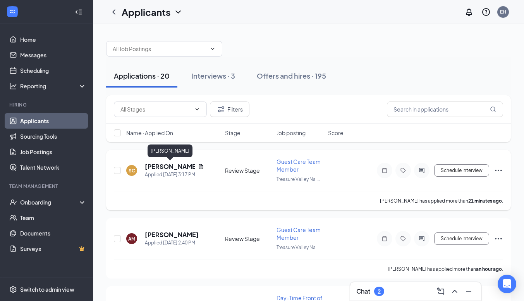
click at [170, 166] on h5 "[PERSON_NAME]" at bounding box center [170, 166] width 50 height 9
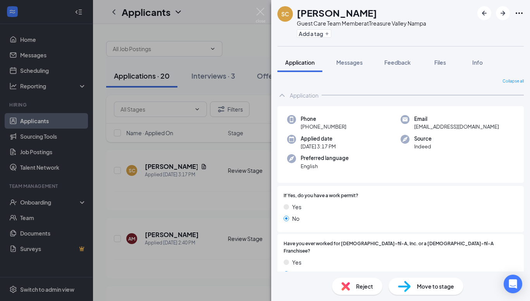
click at [143, 118] on div "SC [PERSON_NAME] Guest Care Team Member at [GEOGRAPHIC_DATA] Add a tag Applicat…" at bounding box center [265, 150] width 530 height 301
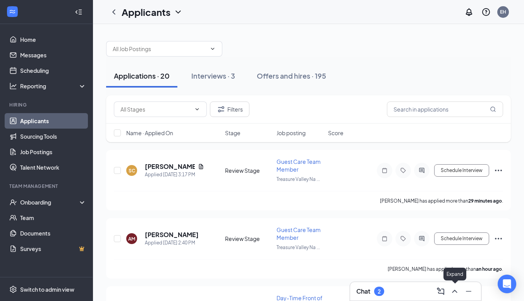
click at [458, 290] on icon "ChevronUp" at bounding box center [454, 290] width 9 height 9
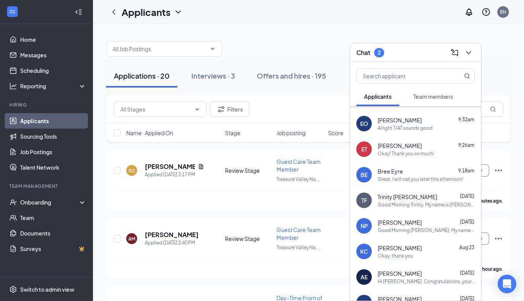
click at [405, 165] on div "BE Bree Eyre 9:18am Great, I will call you later this afternoon!" at bounding box center [415, 175] width 131 height 26
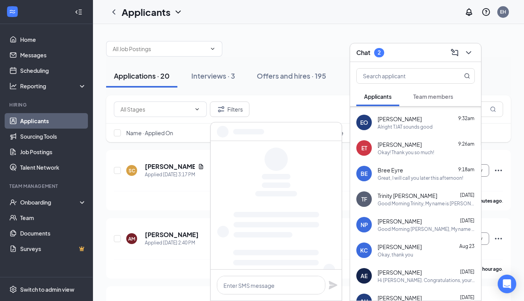
scroll to position [304, 0]
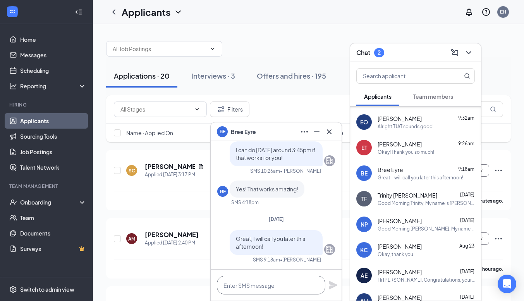
click at [247, 279] on textarea at bounding box center [271, 285] width 108 height 19
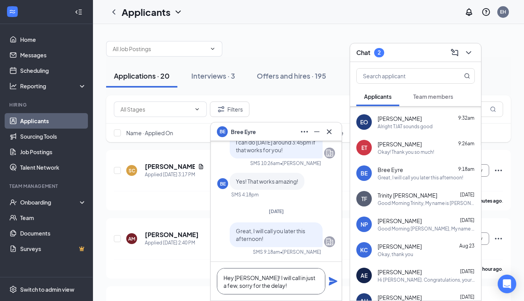
type textarea "Hey [PERSON_NAME]! I will call in just a few, sorry for the delay!"
click at [330, 276] on icon "Plane" at bounding box center [332, 280] width 9 height 9
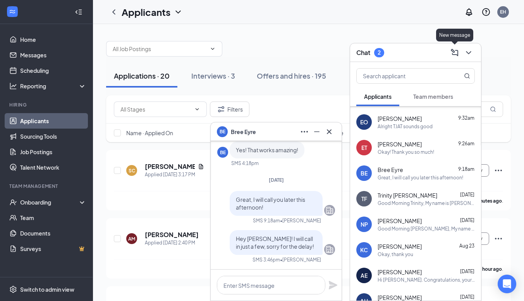
click at [469, 53] on icon "ChevronDown" at bounding box center [468, 52] width 5 height 3
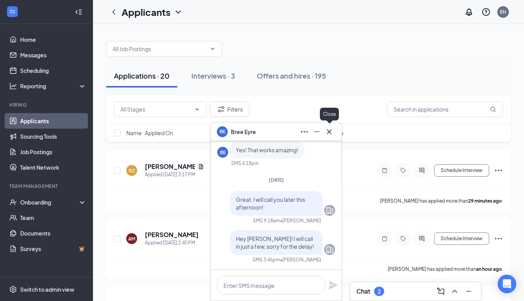
click at [328, 127] on button at bounding box center [329, 131] width 12 height 12
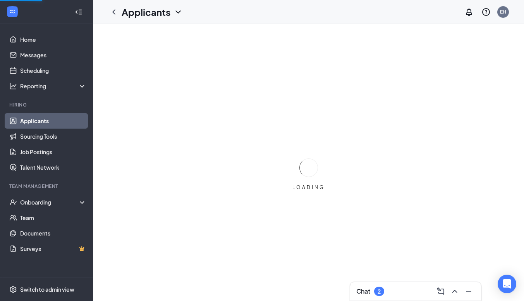
click at [460, 291] on button at bounding box center [454, 291] width 12 height 12
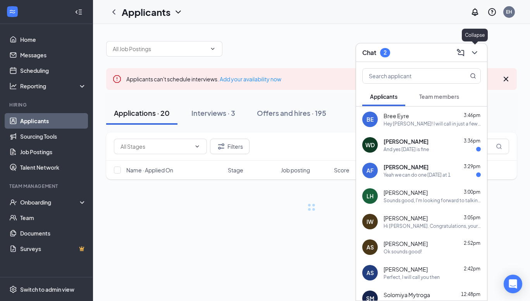
click at [476, 49] on div "Chat 2" at bounding box center [421, 52] width 131 height 19
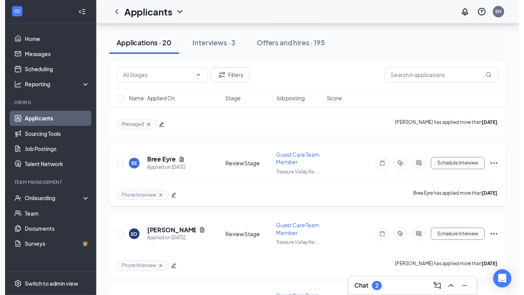
scroll to position [1312, 0]
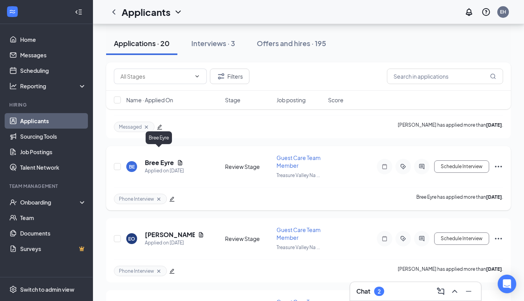
click at [168, 158] on h5 "Bree Eyre" at bounding box center [159, 162] width 29 height 9
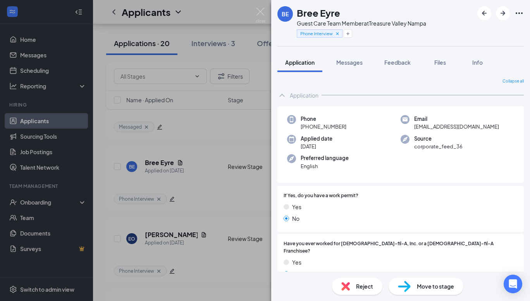
click at [410, 59] on span "Feedback" at bounding box center [397, 62] width 26 height 7
click at [404, 62] on span "Feedback" at bounding box center [397, 62] width 26 height 7
click at [394, 65] on span "Feedback" at bounding box center [397, 62] width 26 height 7
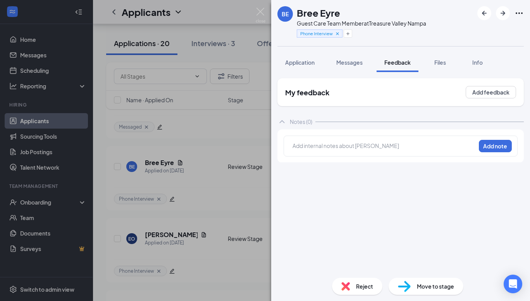
click at [329, 141] on div "Add internal notes about [PERSON_NAME] Add note" at bounding box center [400, 145] width 234 height 21
click at [329, 141] on div "Add internal notes about Bree Eyre Add note" at bounding box center [400, 145] width 234 height 21
click at [322, 146] on div at bounding box center [384, 146] width 182 height 8
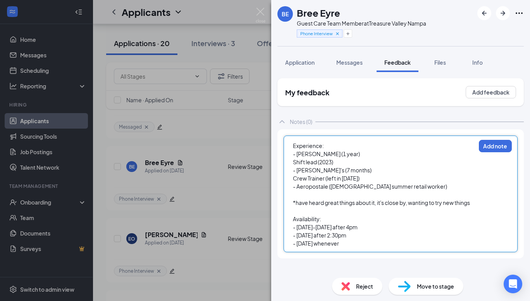
click at [496, 139] on div "Experience: - Carls Jr (1 year) Shift lead (2023) - Freddy's (7 months) Crew Tr…" at bounding box center [400, 193] width 234 height 117
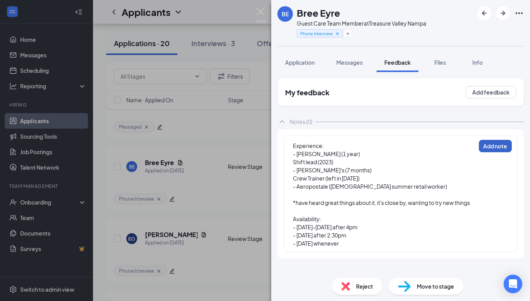
click at [504, 150] on button "Add note" at bounding box center [495, 146] width 33 height 12
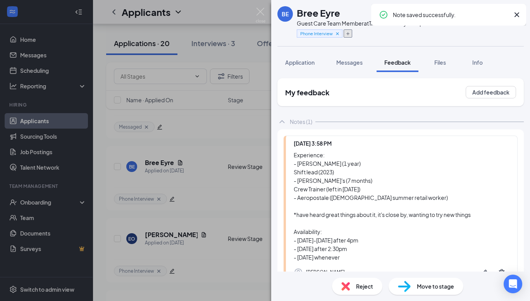
click at [350, 30] on button "button" at bounding box center [347, 33] width 9 height 8
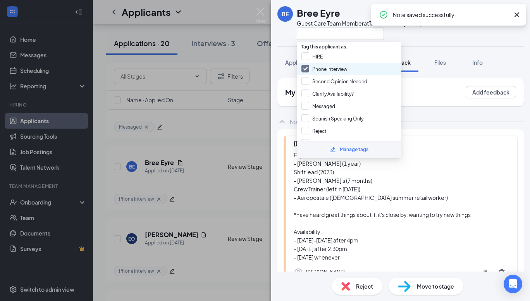
click at [332, 65] on input "Phone Interview" at bounding box center [324, 69] width 46 height 9
checkbox input "false"
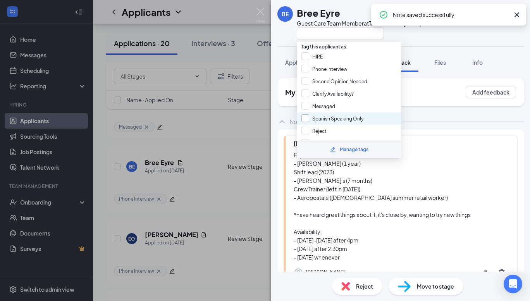
click at [338, 116] on input "Spanish Speaking Only" at bounding box center [332, 118] width 62 height 9
checkbox input "true"
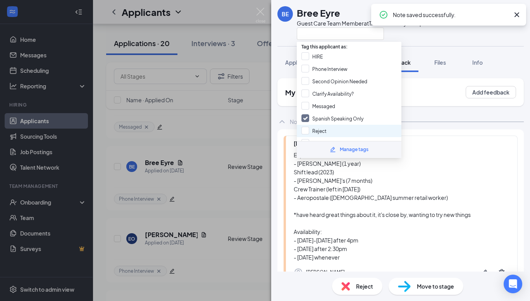
click at [338, 127] on div "Reject" at bounding box center [349, 131] width 105 height 12
checkbox input "true"
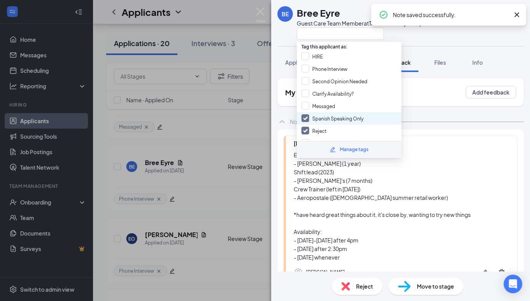
click at [336, 114] on input "Spanish Speaking Only" at bounding box center [332, 118] width 62 height 9
checkbox input "false"
click at [220, 161] on div "BE Bree Eyre Guest Care Team Member at Treasure Valley Nampa Application Messag…" at bounding box center [265, 150] width 530 height 301
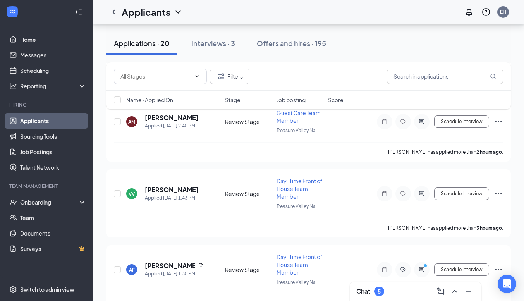
drag, startPoint x: 454, startPoint y: 286, endPoint x: 444, endPoint y: 294, distance: 12.8
click at [454, 286] on icon "ChevronUp" at bounding box center [454, 290] width 9 height 9
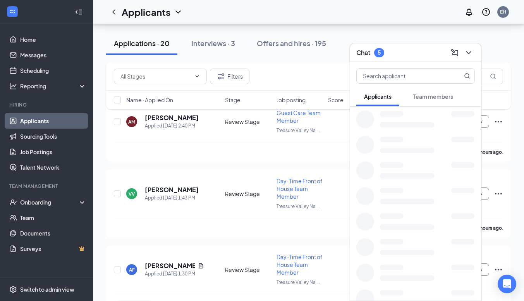
scroll to position [155, 0]
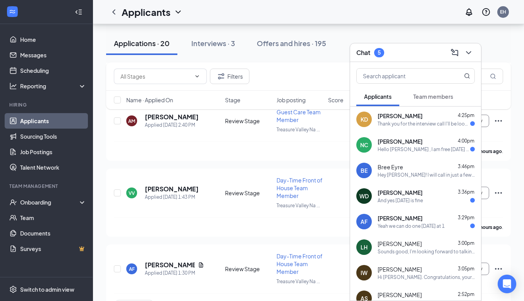
click at [422, 126] on div "Thank you for the interview call I'll be looking forward to hearing from you. I…" at bounding box center [423, 123] width 93 height 7
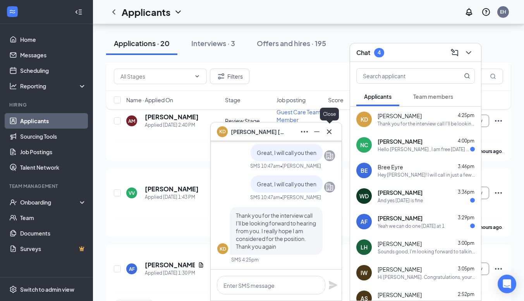
click at [328, 131] on icon "Cross" at bounding box center [328, 131] width 9 height 9
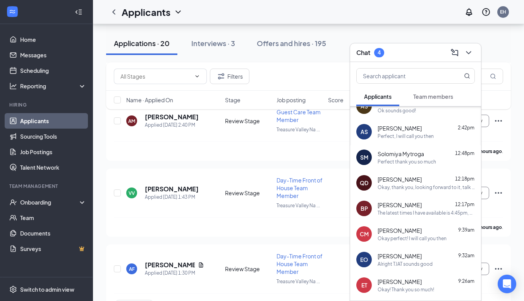
click at [420, 184] on div "Okay, thank you, looking forward to it, talk to you then." at bounding box center [425, 187] width 97 height 7
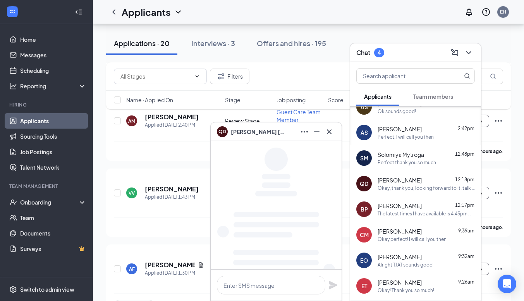
scroll to position [191, 0]
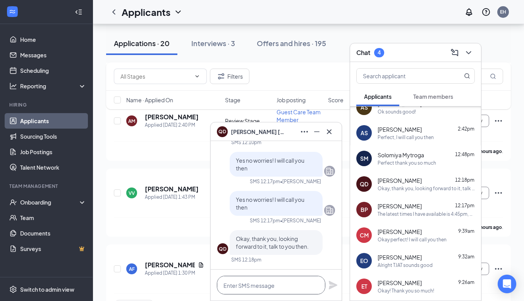
click at [273, 287] on textarea at bounding box center [271, 285] width 108 height 19
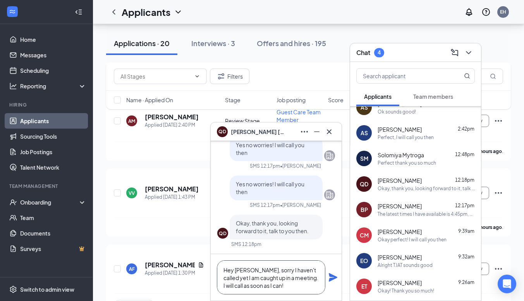
type textarea "Hey [PERSON_NAME], sorry I haven't called yet I am caught up in a meeting. I wi…"
click at [326, 277] on div "Hey [PERSON_NAME], sorry I haven't called yet I am caught up in a meeting. I wi…" at bounding box center [276, 277] width 131 height 46
click at [332, 276] on icon "Plane" at bounding box center [333, 277] width 9 height 9
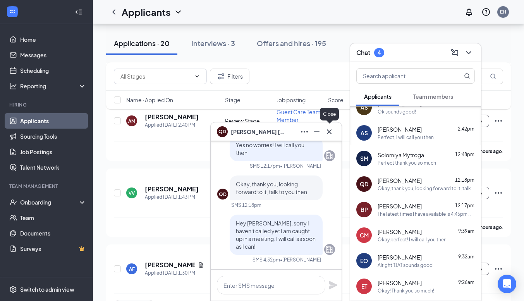
click at [332, 132] on icon "Cross" at bounding box center [328, 131] width 9 height 9
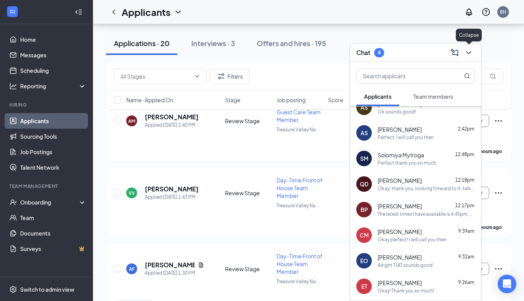
click at [467, 47] on button at bounding box center [468, 52] width 12 height 12
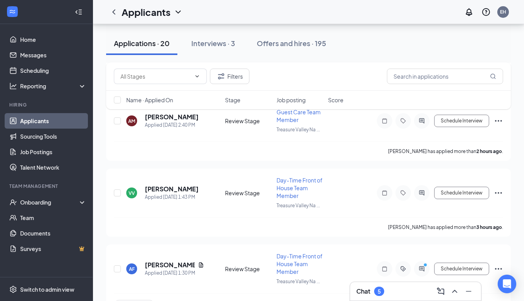
drag, startPoint x: 194, startPoint y: 65, endPoint x: 198, endPoint y: 21, distance: 44.0
click at [198, 21] on div "Applicants EH" at bounding box center [308, 12] width 431 height 24
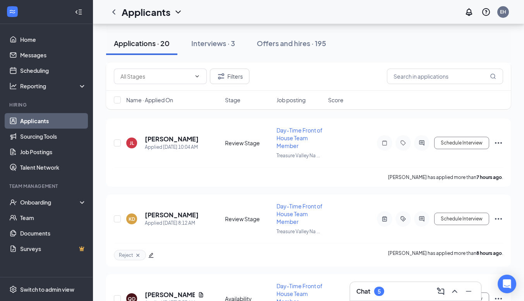
scroll to position [406, 0]
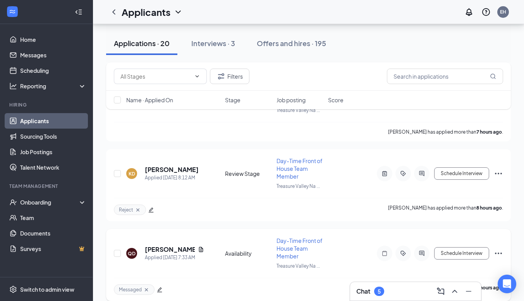
click at [161, 245] on h5 "[PERSON_NAME]" at bounding box center [170, 249] width 50 height 9
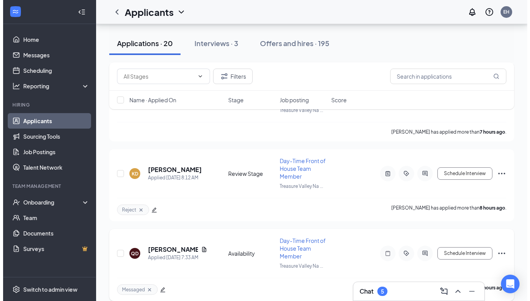
scroll to position [434, 0]
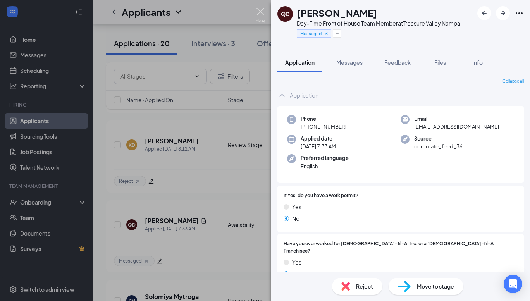
click at [258, 10] on img at bounding box center [261, 15] width 10 height 15
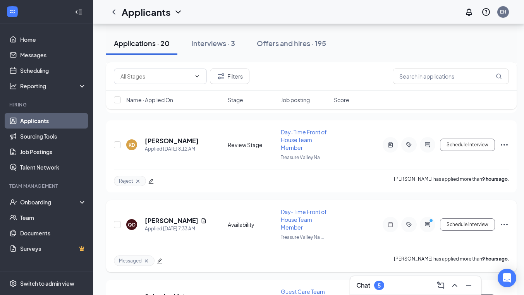
click at [171, 212] on div "QD [PERSON_NAME] Applied [DATE] 7:33 AM Availability Day-Time Front of House Te…" at bounding box center [311, 228] width 395 height 41
click at [166, 220] on h5 "[PERSON_NAME]" at bounding box center [171, 220] width 53 height 9
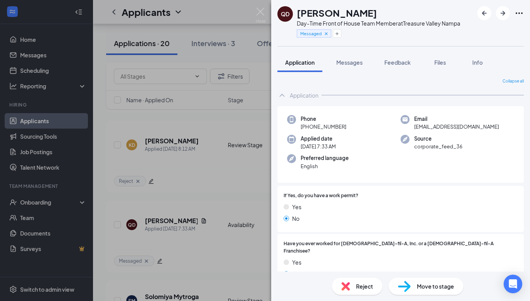
click at [431, 281] on div "Move to stage" at bounding box center [425, 286] width 75 height 17
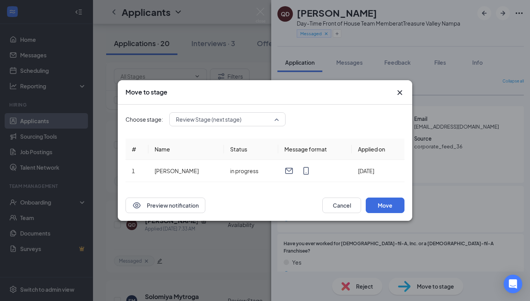
click at [206, 117] on div "Review Stage (next stage) 4005301 4005302 4005299 Application Availability (cur…" at bounding box center [227, 119] width 116 height 14
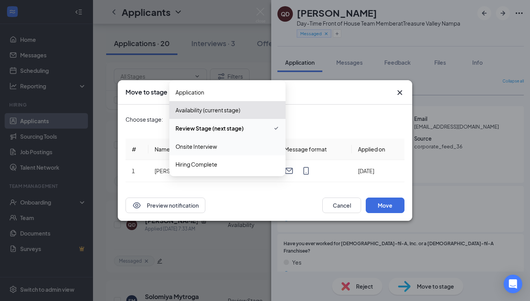
click at [206, 148] on span "Onsite Interview" at bounding box center [195, 146] width 41 height 9
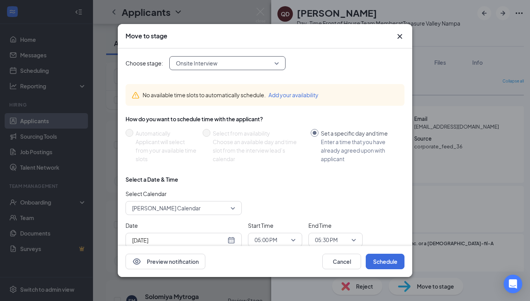
click at [231, 235] on div "[DATE]" at bounding box center [183, 240] width 116 height 15
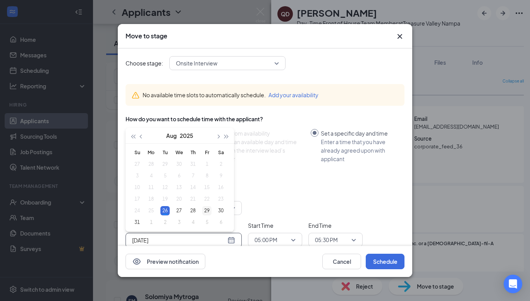
type input "[DATE]"
click at [207, 211] on div "29" at bounding box center [206, 210] width 9 height 9
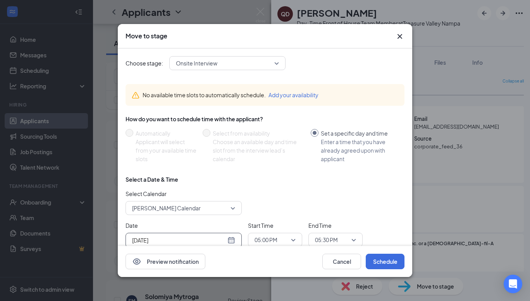
click at [258, 240] on span "05:00 PM" at bounding box center [265, 240] width 23 height 12
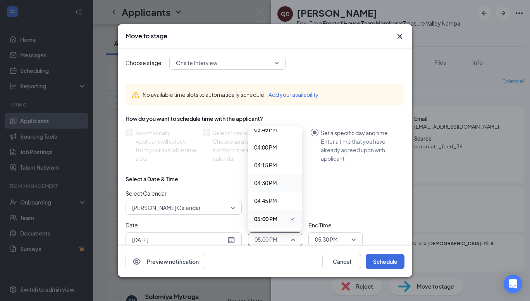
click at [276, 180] on span "04:30 PM" at bounding box center [265, 182] width 23 height 9
click at [331, 240] on span "05:30 PM" at bounding box center [326, 239] width 23 height 12
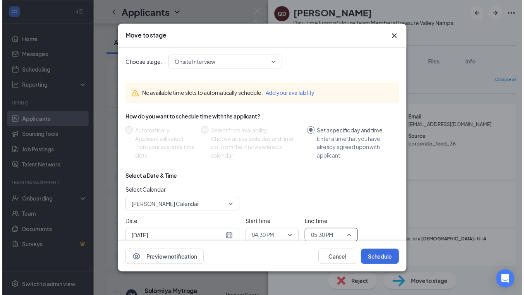
scroll to position [1166, 0]
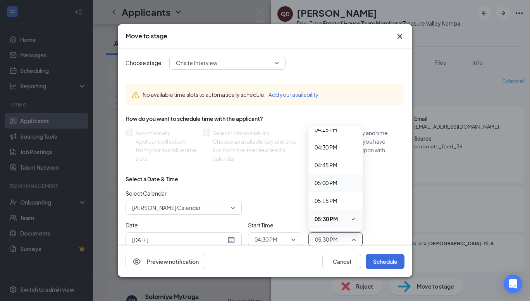
click at [329, 180] on span "05:00 PM" at bounding box center [325, 182] width 23 height 9
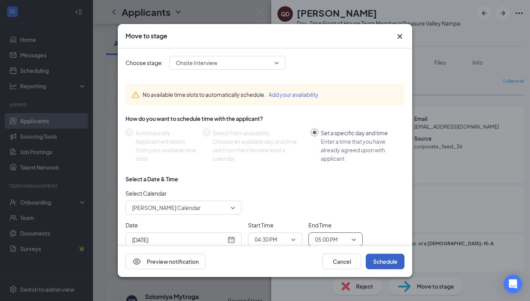
click at [391, 261] on button "Schedule" at bounding box center [384, 261] width 39 height 15
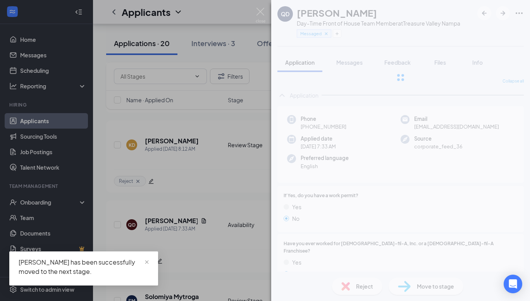
click at [190, 191] on div "[PERSON_NAME] Day-Time Front of House Team Member at [GEOGRAPHIC_DATA] Messaged…" at bounding box center [265, 150] width 530 height 301
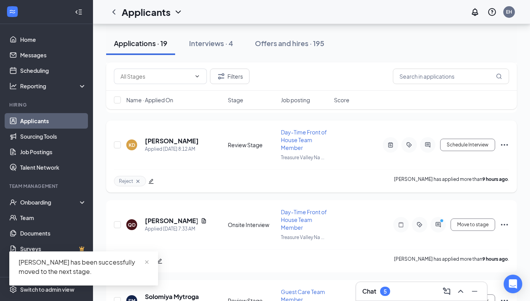
click at [457, 286] on icon "ChevronUp" at bounding box center [460, 290] width 9 height 9
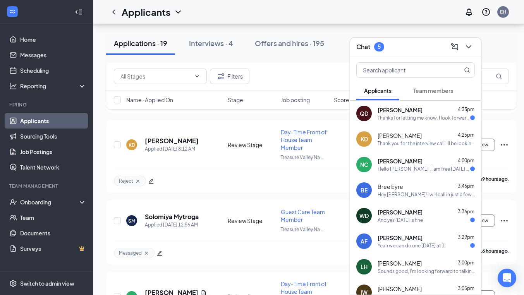
click at [403, 117] on div "Thanks for letting me know. I look forward to speaking with you." at bounding box center [423, 118] width 93 height 7
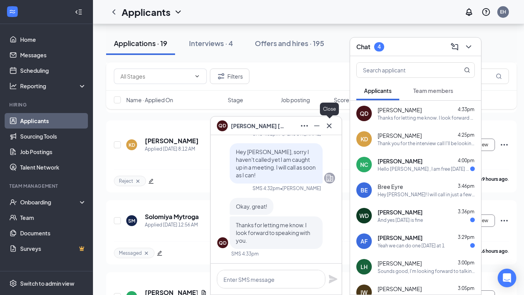
click at [329, 126] on icon "Cross" at bounding box center [329, 125] width 5 height 5
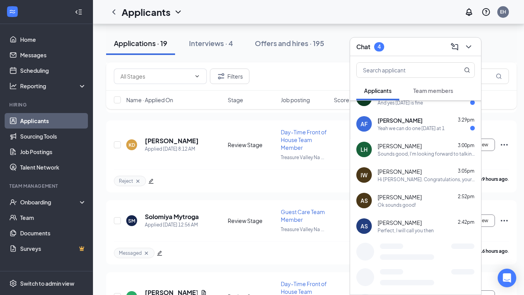
scroll to position [122, 0]
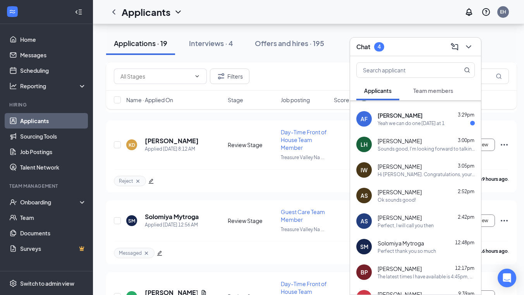
click at [409, 192] on span "[PERSON_NAME]" at bounding box center [399, 192] width 44 height 8
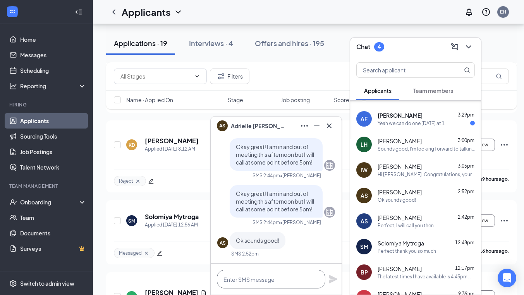
click at [301, 273] on textarea at bounding box center [271, 279] width 108 height 19
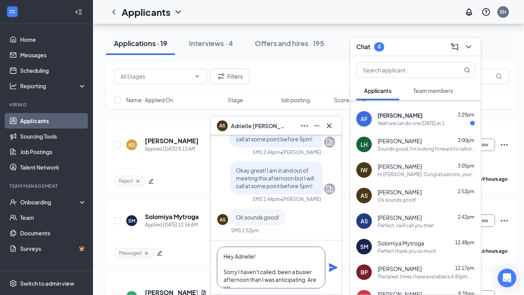
scroll to position [8, 0]
type textarea "Hey Adrielle! Sorry I haven't called, been a busier afternoon than I was antici…"
click at [329, 269] on icon "Plane" at bounding box center [332, 267] width 9 height 9
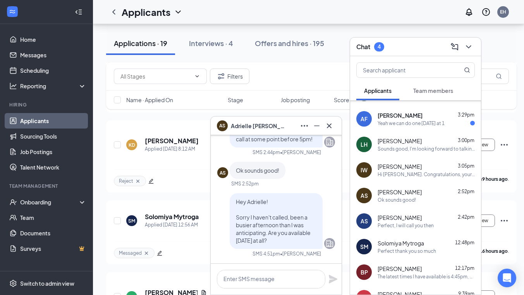
scroll to position [0, 0]
click at [332, 127] on icon "Cross" at bounding box center [328, 125] width 9 height 9
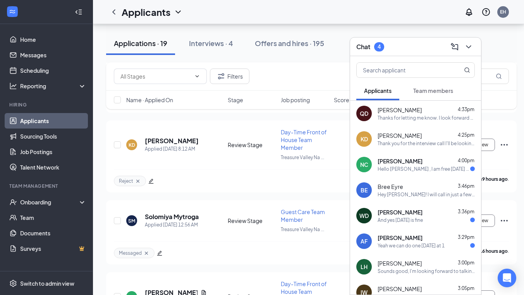
click at [431, 91] on span "Team members" at bounding box center [433, 90] width 40 height 7
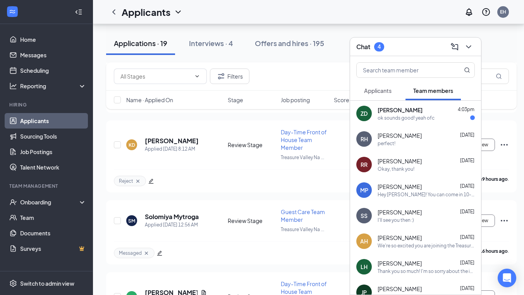
click at [413, 120] on div "ok sounds good! yeah ofc" at bounding box center [405, 118] width 57 height 7
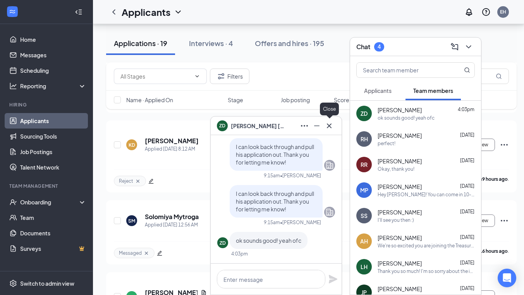
click at [329, 125] on icon "Cross" at bounding box center [329, 125] width 5 height 5
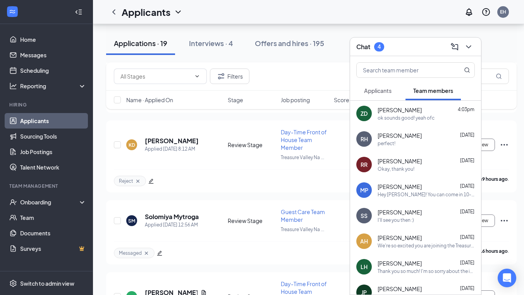
click at [381, 84] on button "Applicants" at bounding box center [377, 90] width 43 height 19
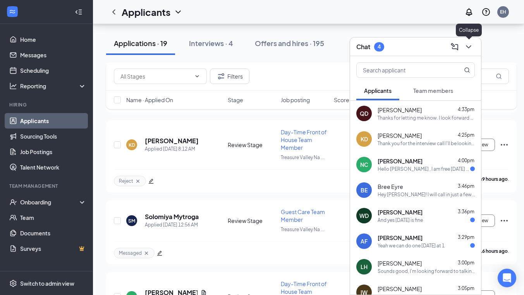
click at [469, 47] on icon "ChevronDown" at bounding box center [468, 46] width 5 height 3
